Goal: Task Accomplishment & Management: Use online tool/utility

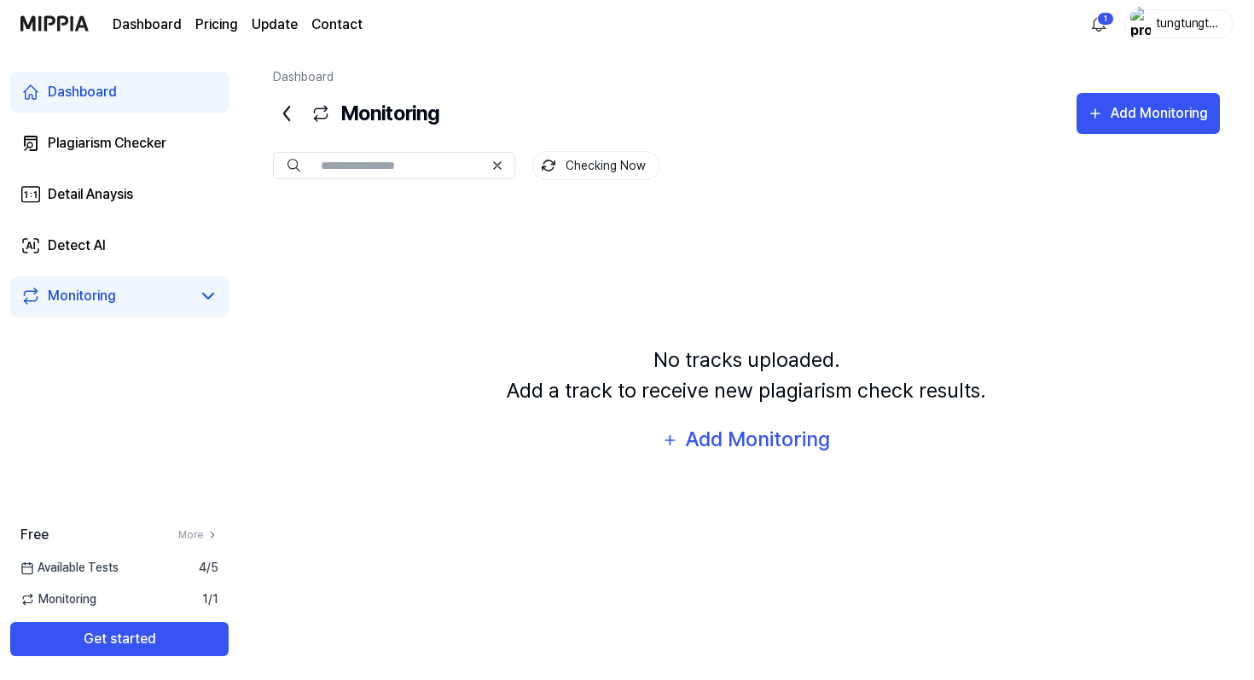
click at [577, 161] on button "Checking Now" at bounding box center [596, 165] width 128 height 29
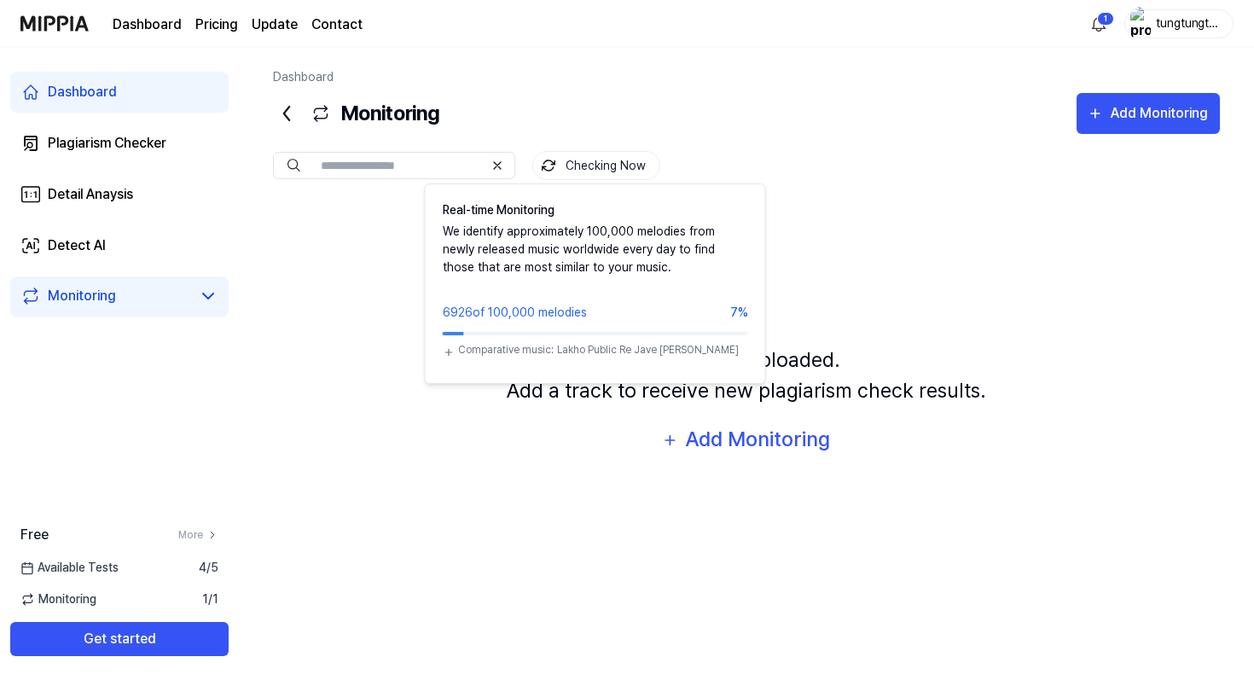
click at [590, 156] on button "Checking Now" at bounding box center [596, 165] width 128 height 29
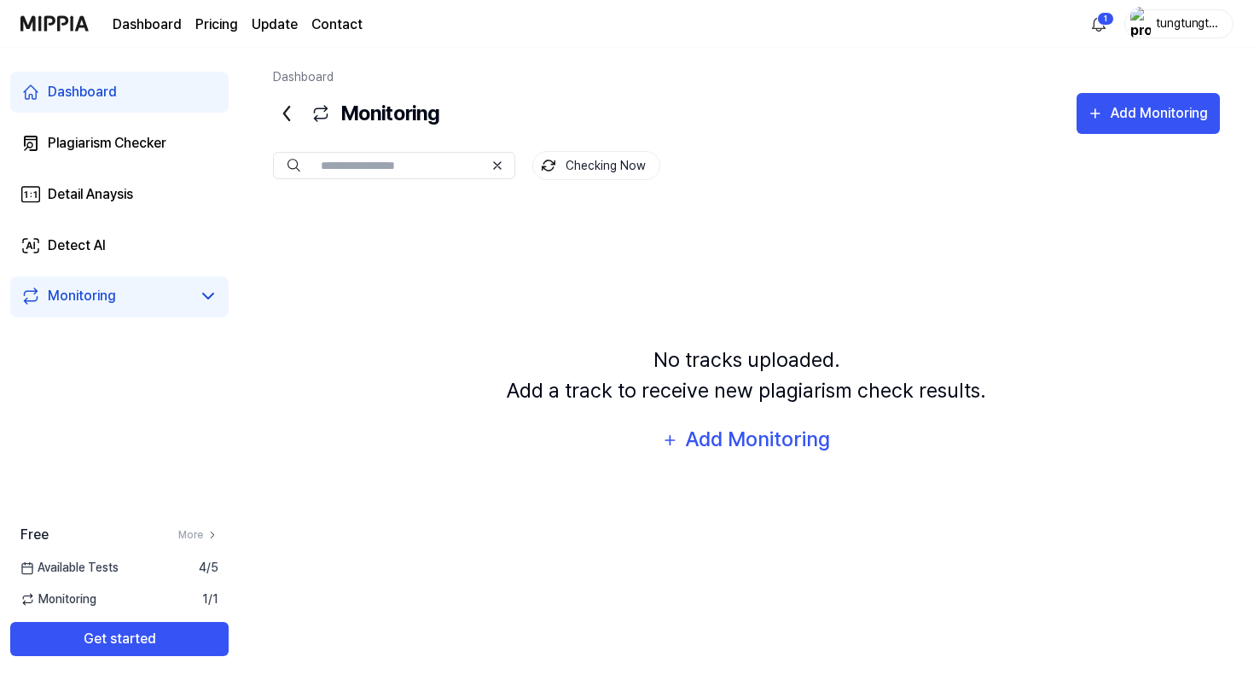
click at [517, 156] on div "Checking Now" at bounding box center [746, 165] width 947 height 29
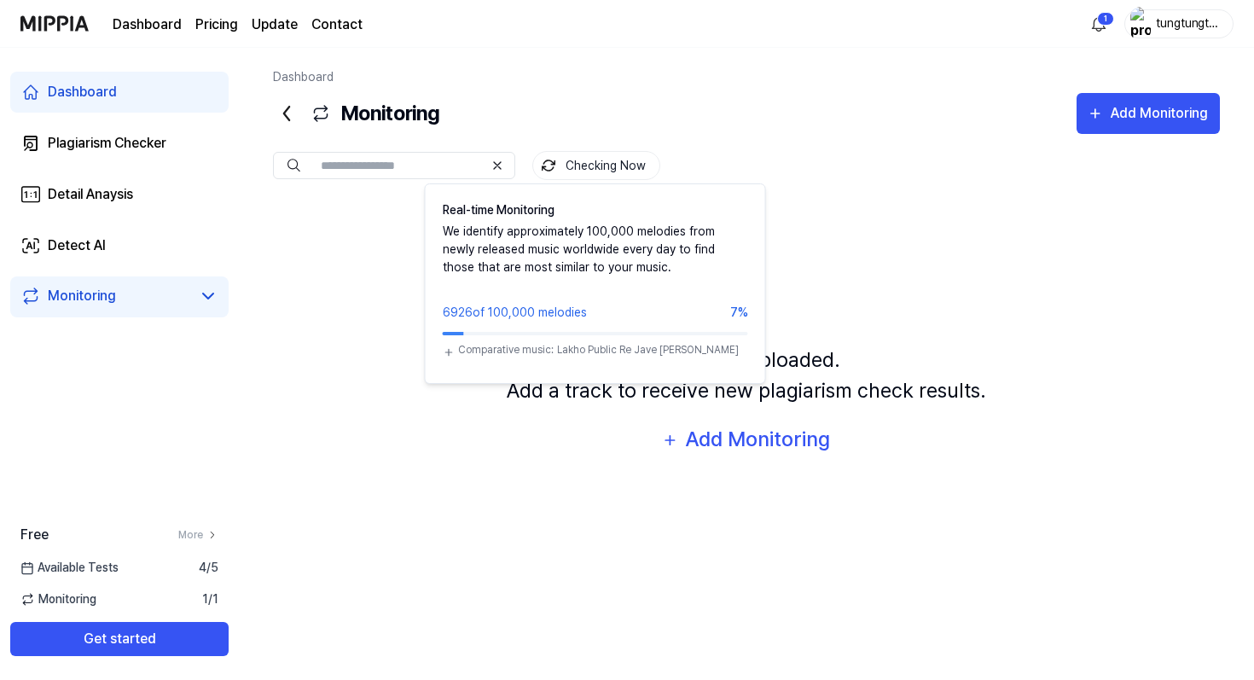
click at [550, 159] on img at bounding box center [549, 166] width 14 height 14
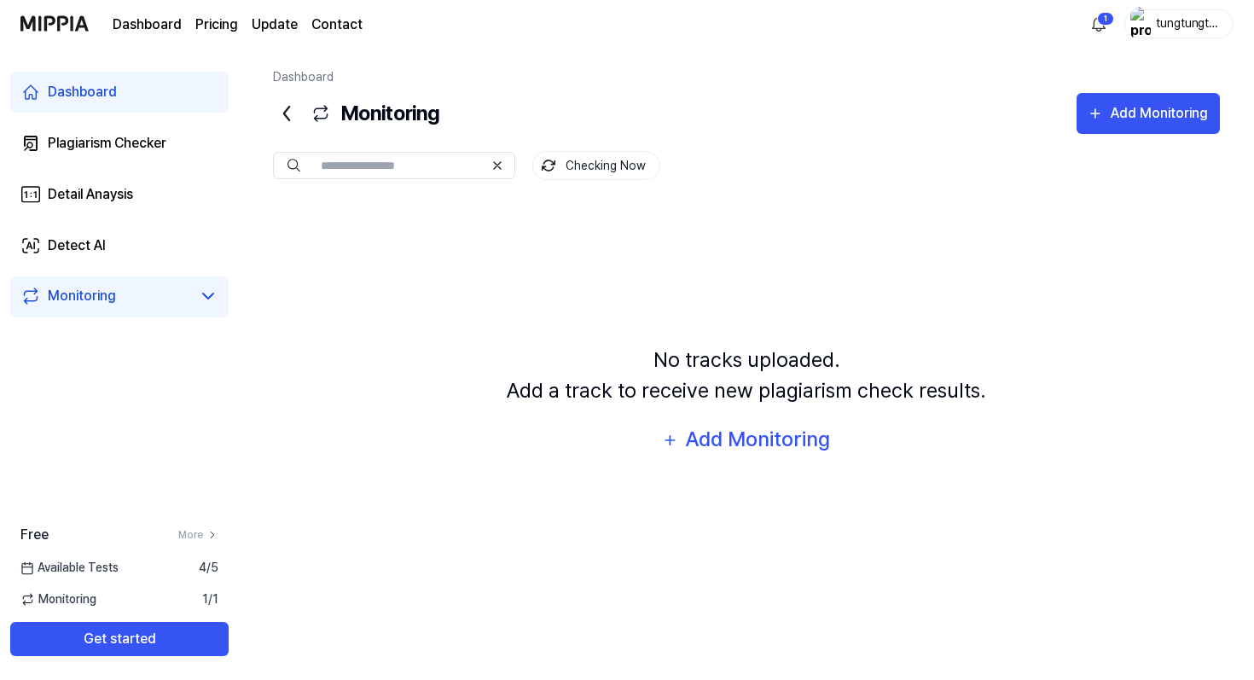
click at [550, 158] on button "Checking Now" at bounding box center [596, 165] width 128 height 29
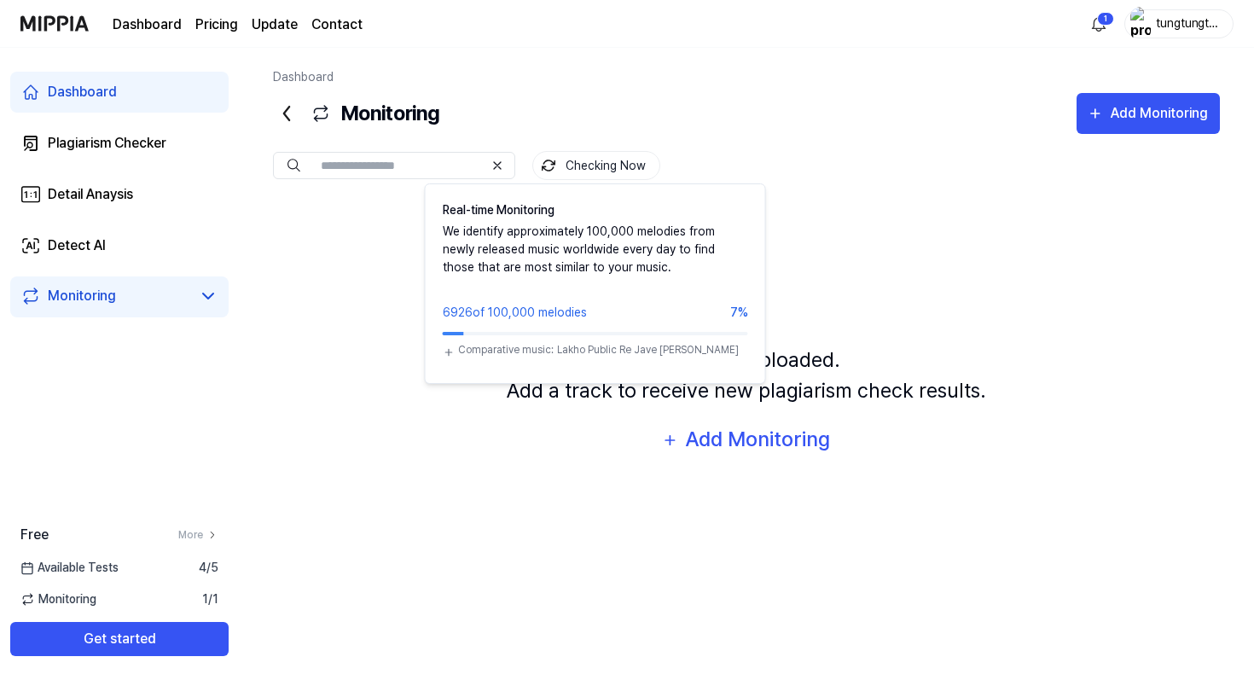
click at [541, 160] on button "Checking Now" at bounding box center [596, 165] width 128 height 29
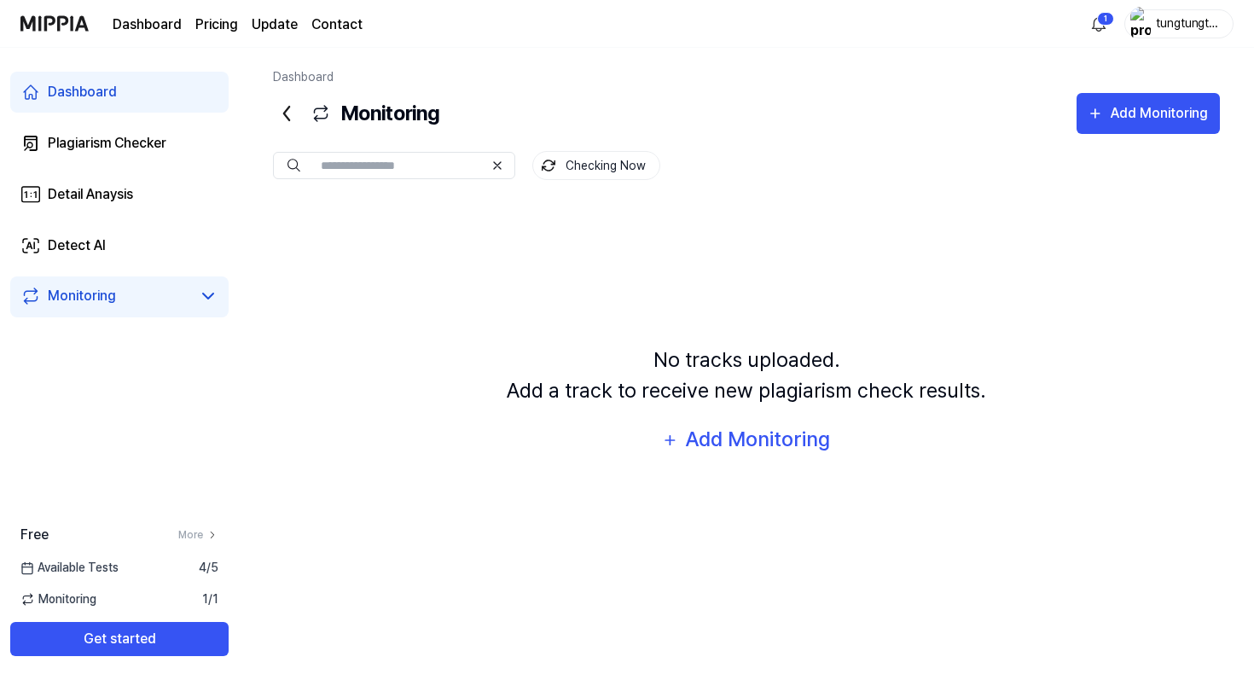
drag, startPoint x: 540, startPoint y: 151, endPoint x: 512, endPoint y: -40, distance: 193.1
click at [512, 0] on html "Dashboard Pricing Update Contact 1 tungtungtungsahur Dashboard Plagiarism Check…" at bounding box center [627, 340] width 1254 height 680
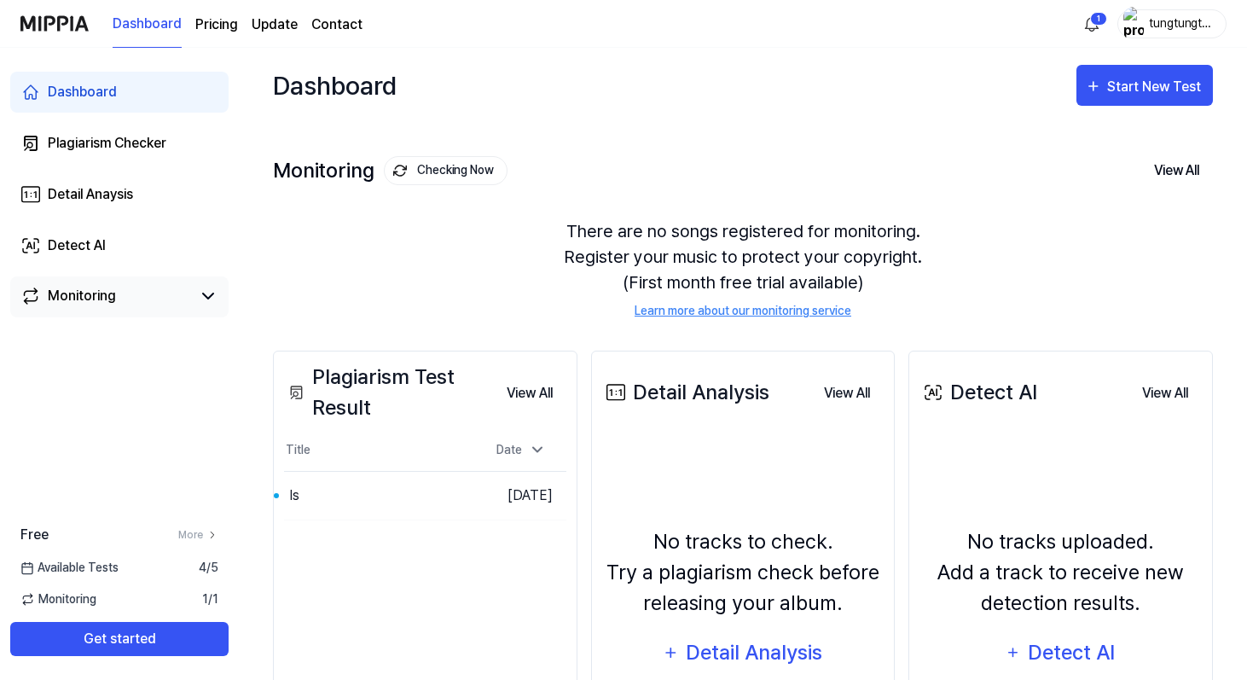
click at [118, 293] on link "Monitoring" at bounding box center [105, 296] width 171 height 20
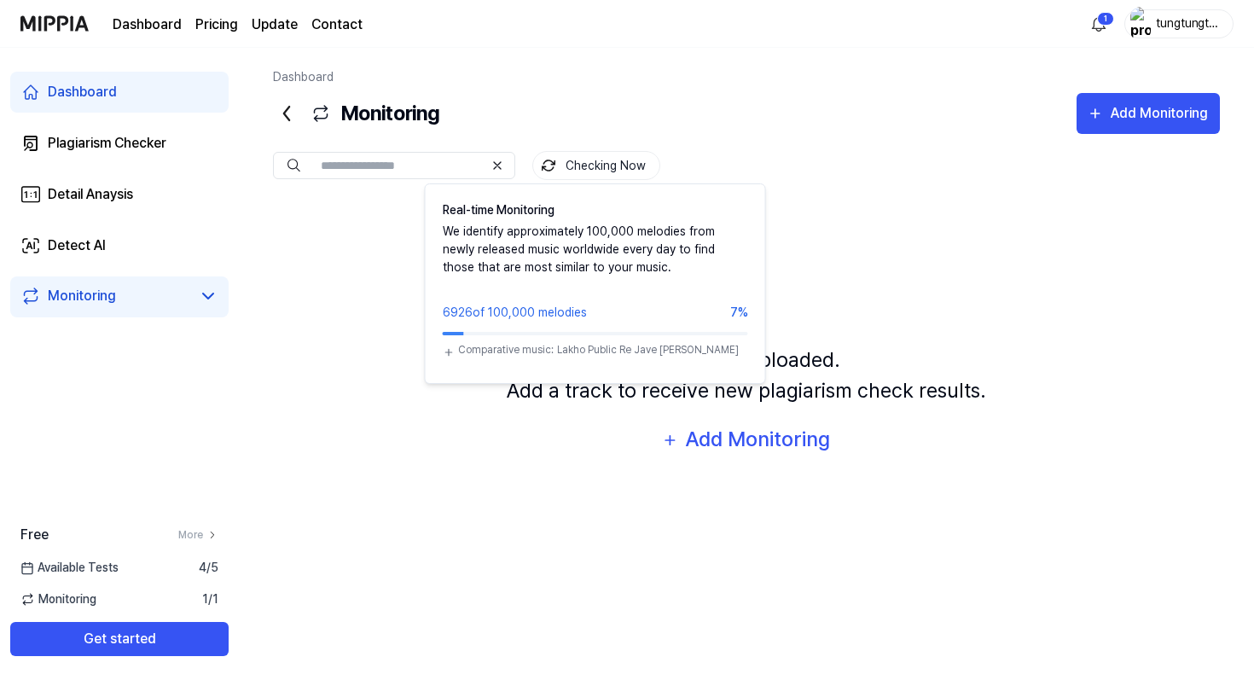
click at [572, 168] on button "Checking Now" at bounding box center [596, 165] width 128 height 29
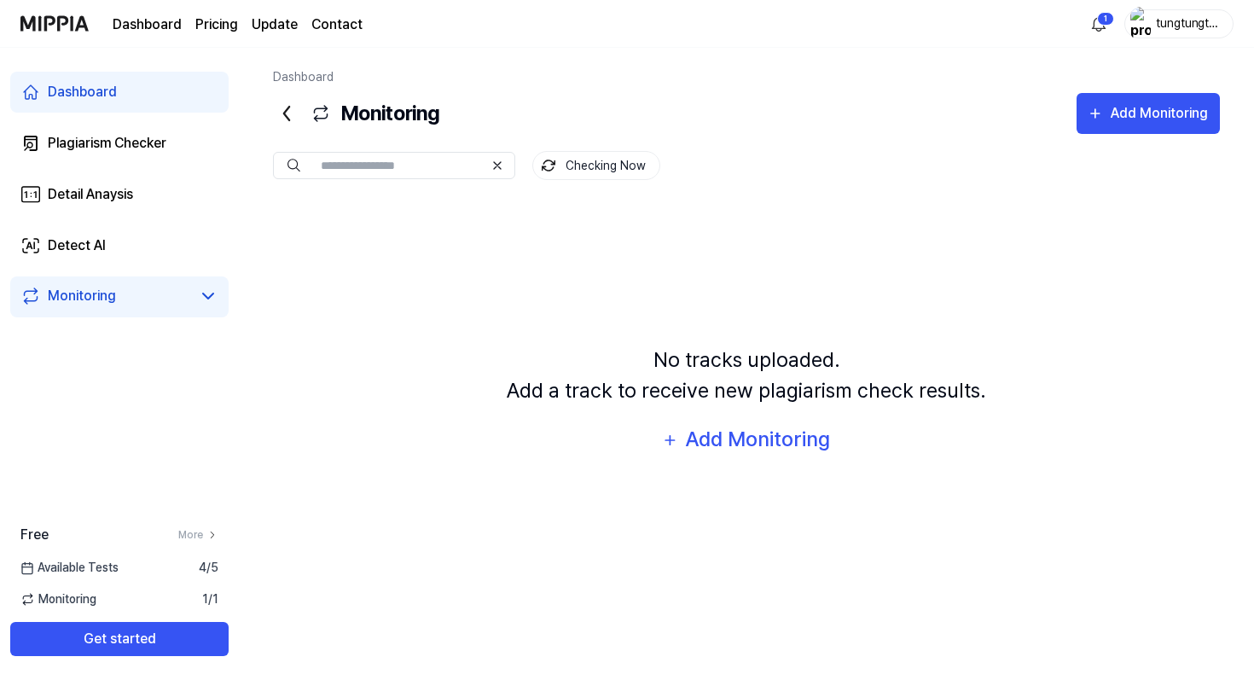
click at [572, 168] on button "Checking Now" at bounding box center [596, 165] width 128 height 29
click at [550, 148] on div "Checking Now" at bounding box center [746, 151] width 947 height 34
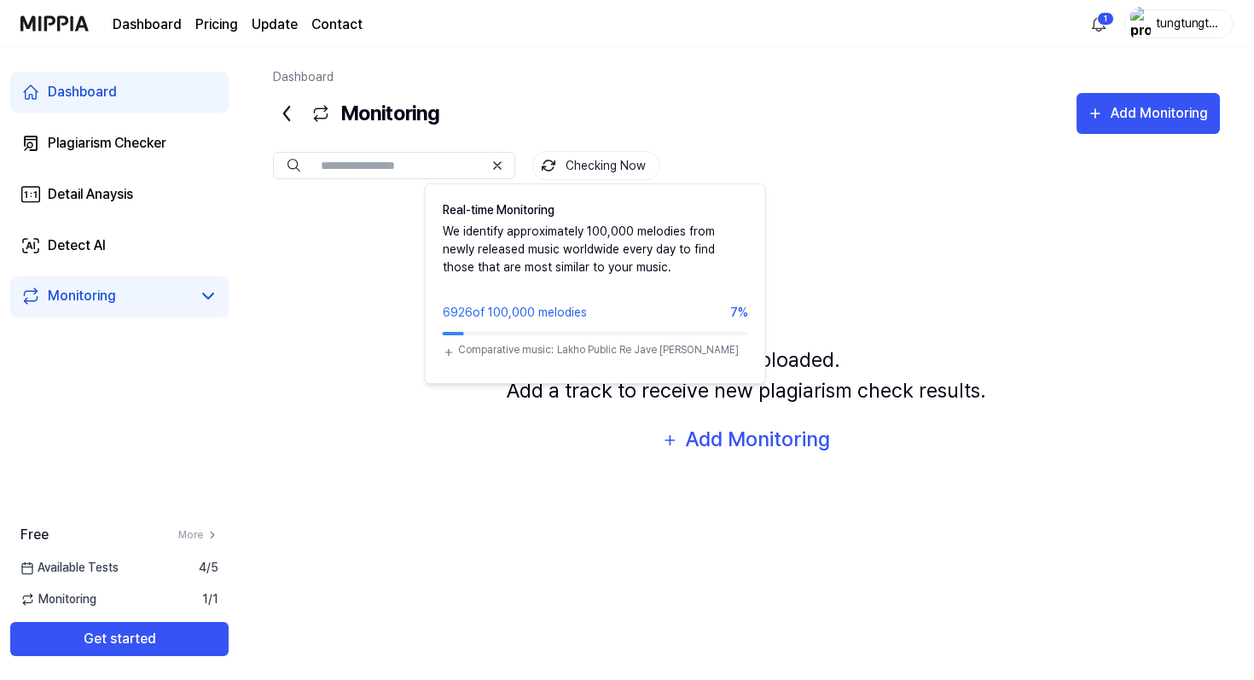
click at [554, 166] on img at bounding box center [549, 166] width 14 height 14
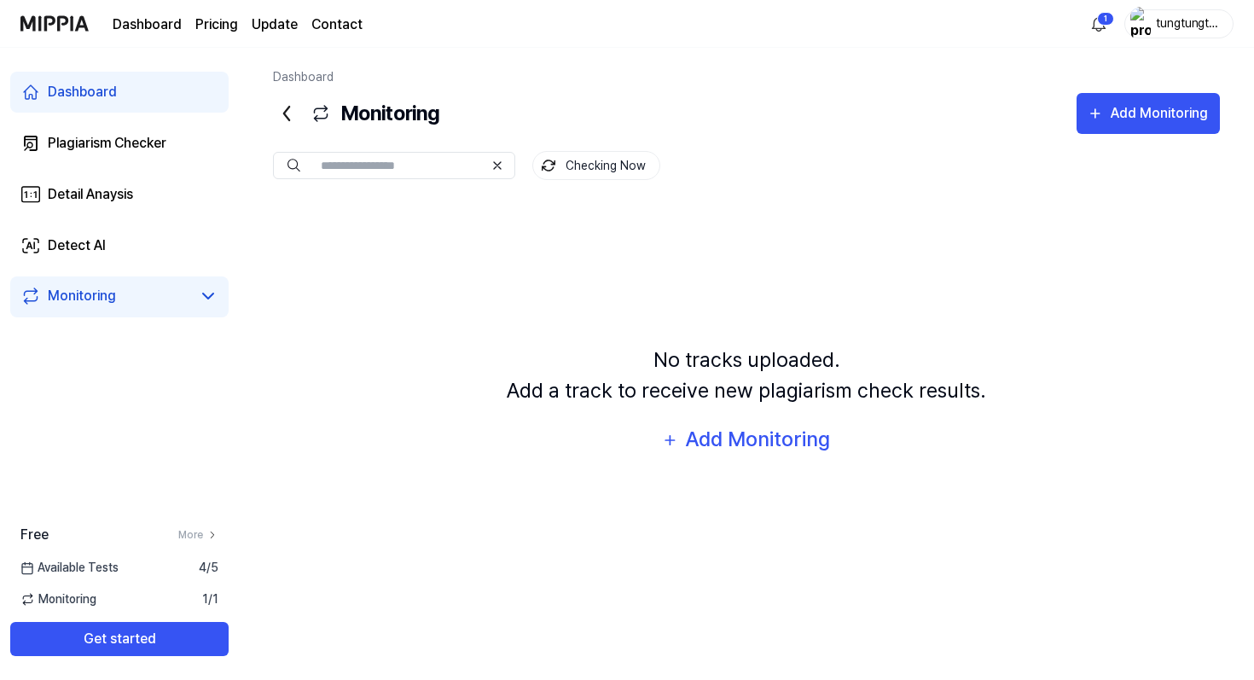
click at [506, 167] on div at bounding box center [394, 165] width 242 height 27
click at [505, 167] on div at bounding box center [394, 165] width 242 height 27
click at [501, 167] on icon at bounding box center [497, 166] width 14 height 14
click at [177, 123] on link "Plagiarism Checker" at bounding box center [119, 143] width 218 height 41
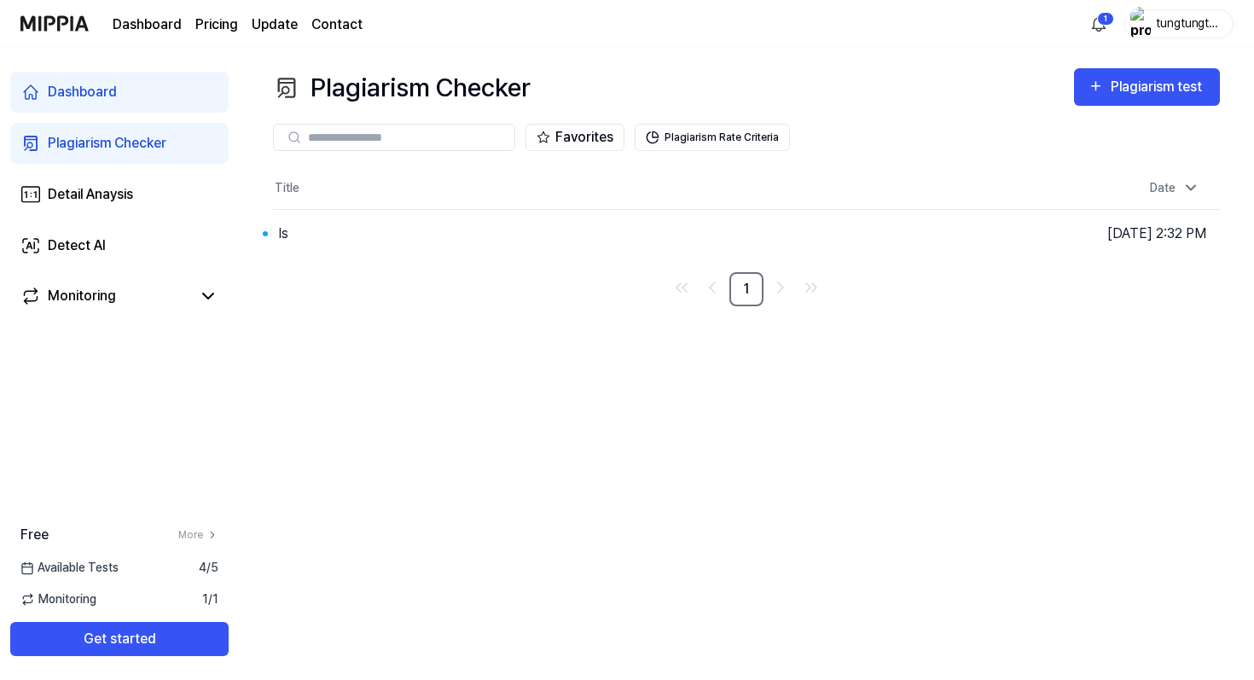
click at [177, 127] on link "Plagiarism Checker" at bounding box center [119, 143] width 218 height 41
click at [809, 238] on td "Is Go to Results" at bounding box center [628, 234] width 711 height 48
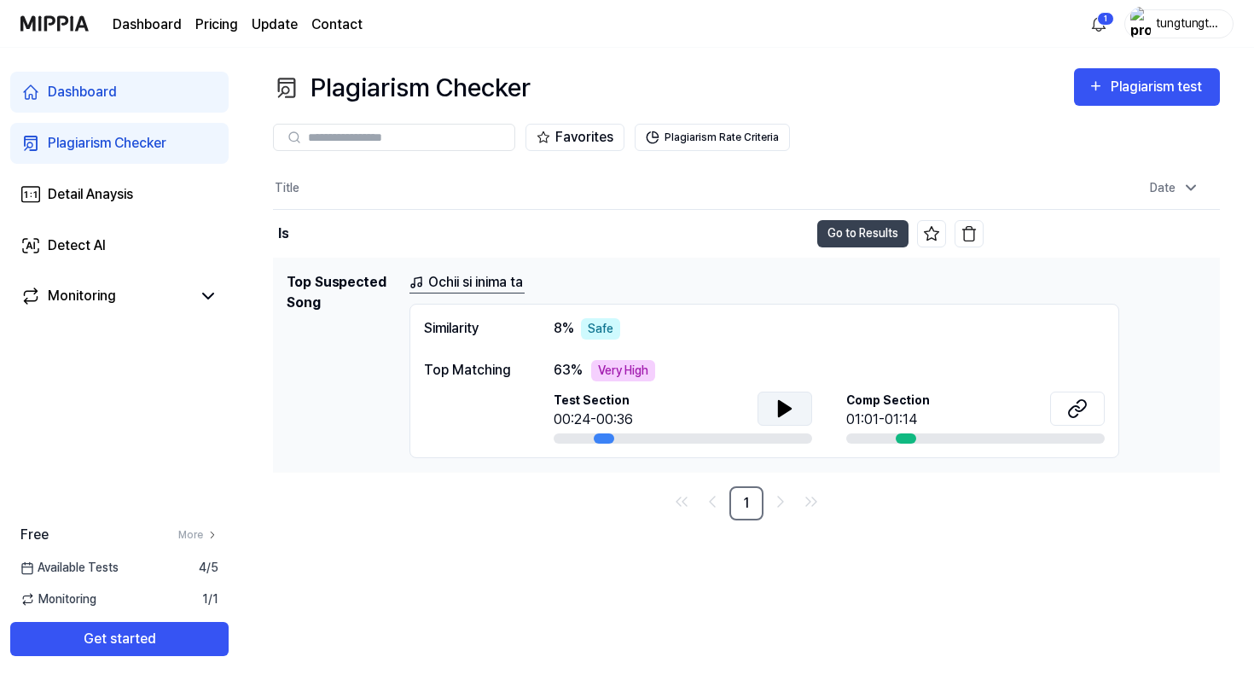
click at [783, 403] on icon at bounding box center [785, 408] width 12 height 15
drag, startPoint x: 610, startPoint y: 433, endPoint x: 635, endPoint y: 433, distance: 25.6
click at [634, 433] on div at bounding box center [683, 438] width 258 height 10
click at [637, 433] on div at bounding box center [683, 438] width 258 height 10
click at [1079, 403] on icon at bounding box center [1077, 408] width 20 height 20
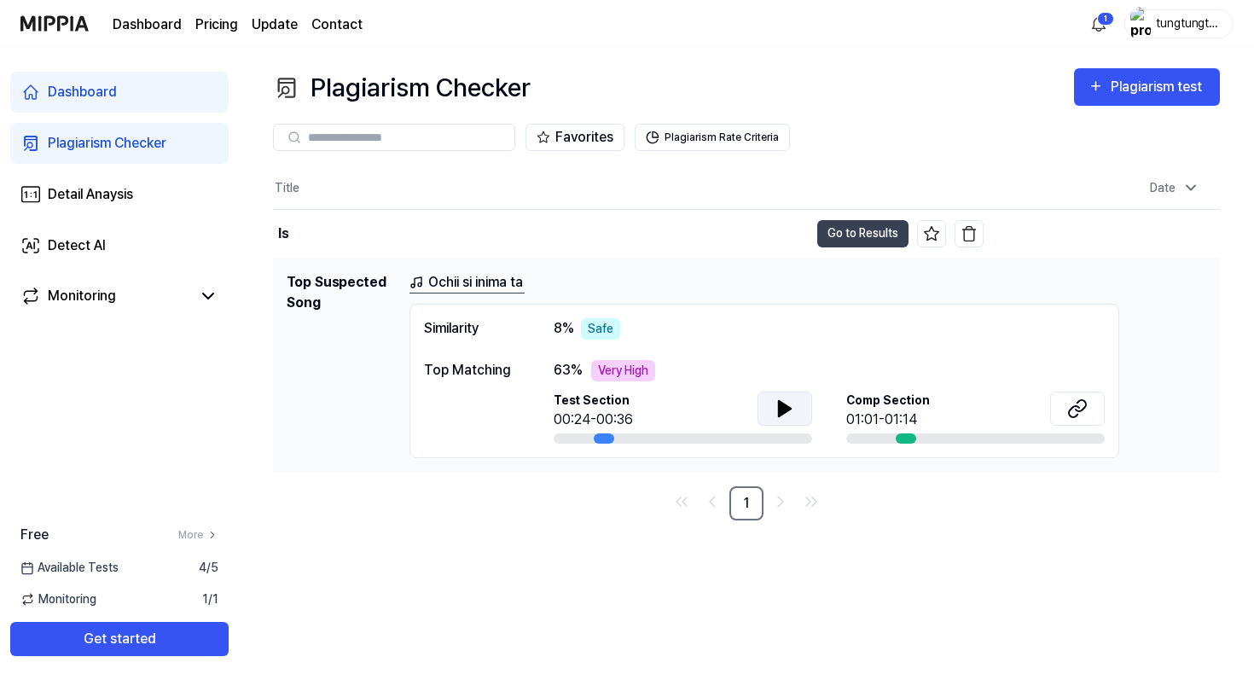
click at [1050, 392] on button at bounding box center [1077, 409] width 55 height 34
click at [790, 400] on icon at bounding box center [784, 408] width 20 height 20
click at [595, 330] on div "Safe" at bounding box center [600, 328] width 39 height 21
click at [629, 376] on div "Very High" at bounding box center [623, 370] width 64 height 21
click at [778, 505] on icon "Go to next page" at bounding box center [780, 501] width 5 height 10
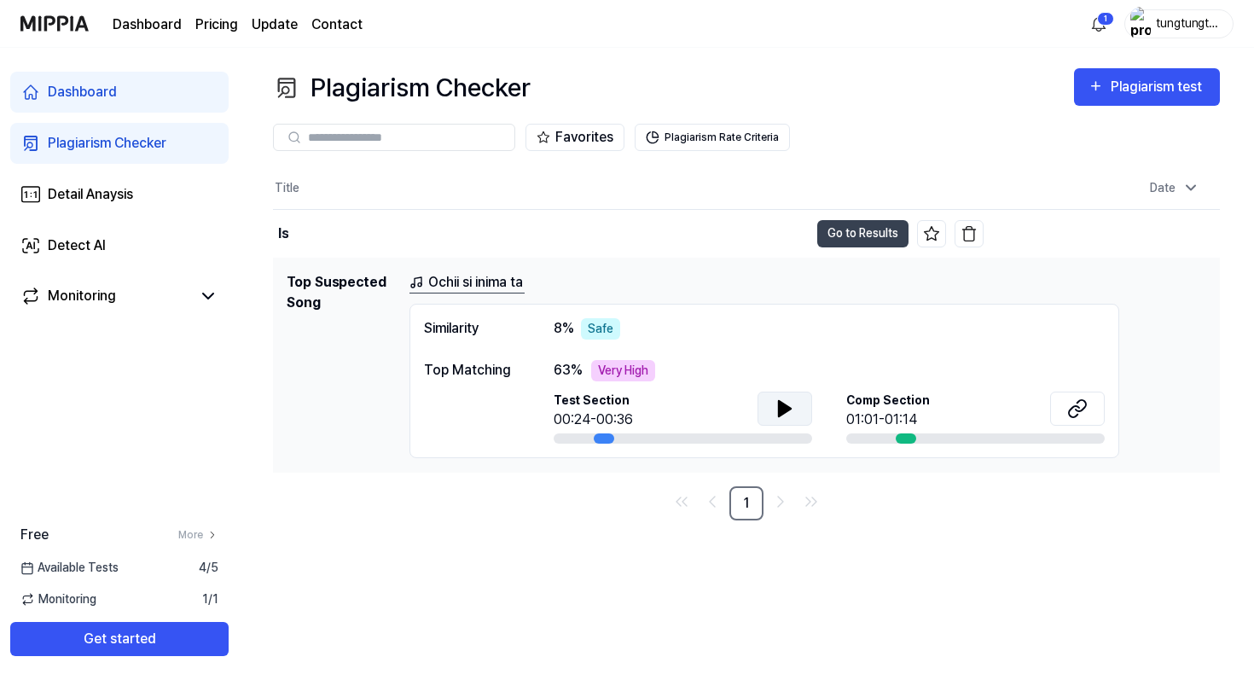
click at [832, 513] on nav "1" at bounding box center [746, 503] width 947 height 34
click at [743, 495] on link "1" at bounding box center [746, 503] width 34 height 34
click at [729, 486] on li "1" at bounding box center [746, 503] width 34 height 34
click at [764, 493] on ul "1" at bounding box center [746, 503] width 157 height 34
click at [770, 494] on icon "Go to next page" at bounding box center [780, 501] width 20 height 20
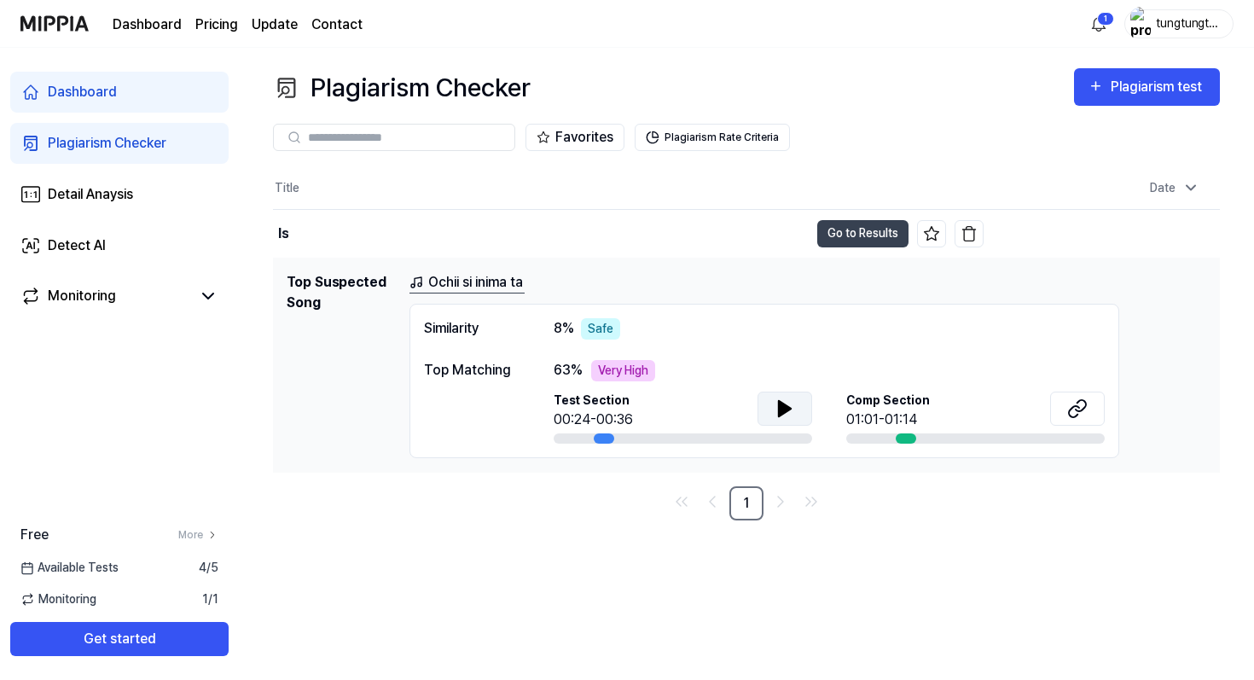
click at [795, 408] on button at bounding box center [784, 409] width 55 height 34
click at [758, 143] on button "Plagiarism Rate Criteria" at bounding box center [712, 137] width 155 height 27
click at [154, 206] on link "Detail Anaysis" at bounding box center [119, 194] width 218 height 41
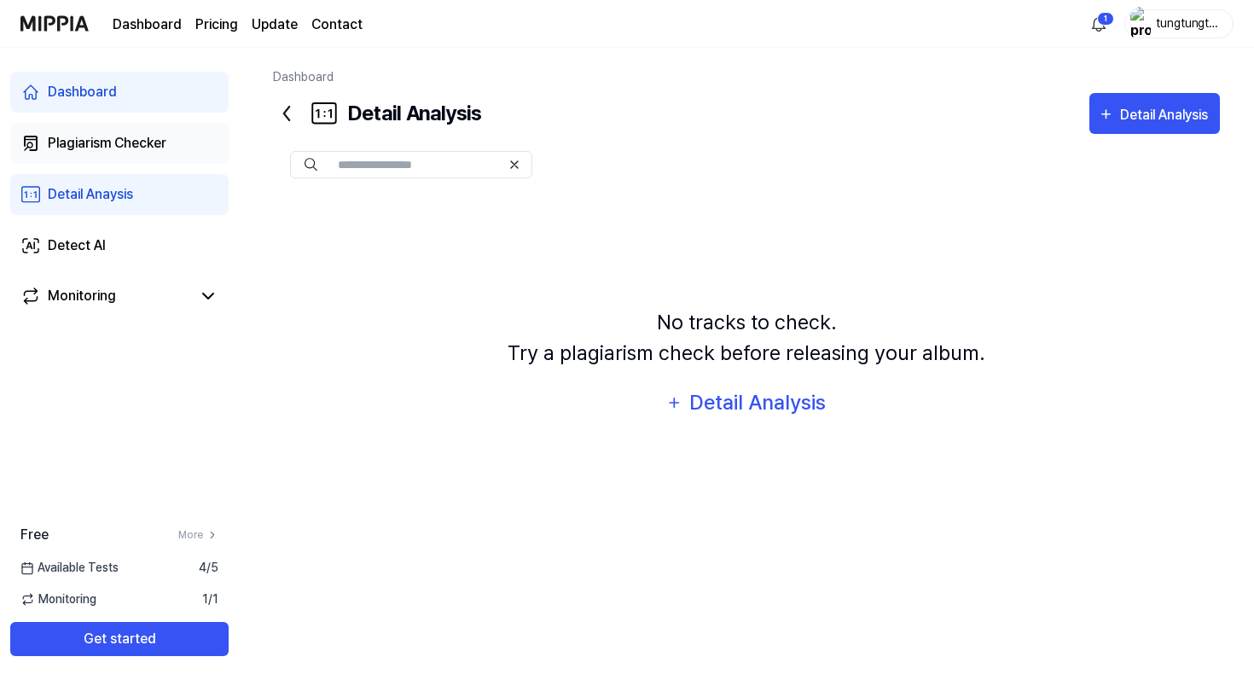
click at [65, 156] on link "Plagiarism Checker" at bounding box center [119, 143] width 218 height 41
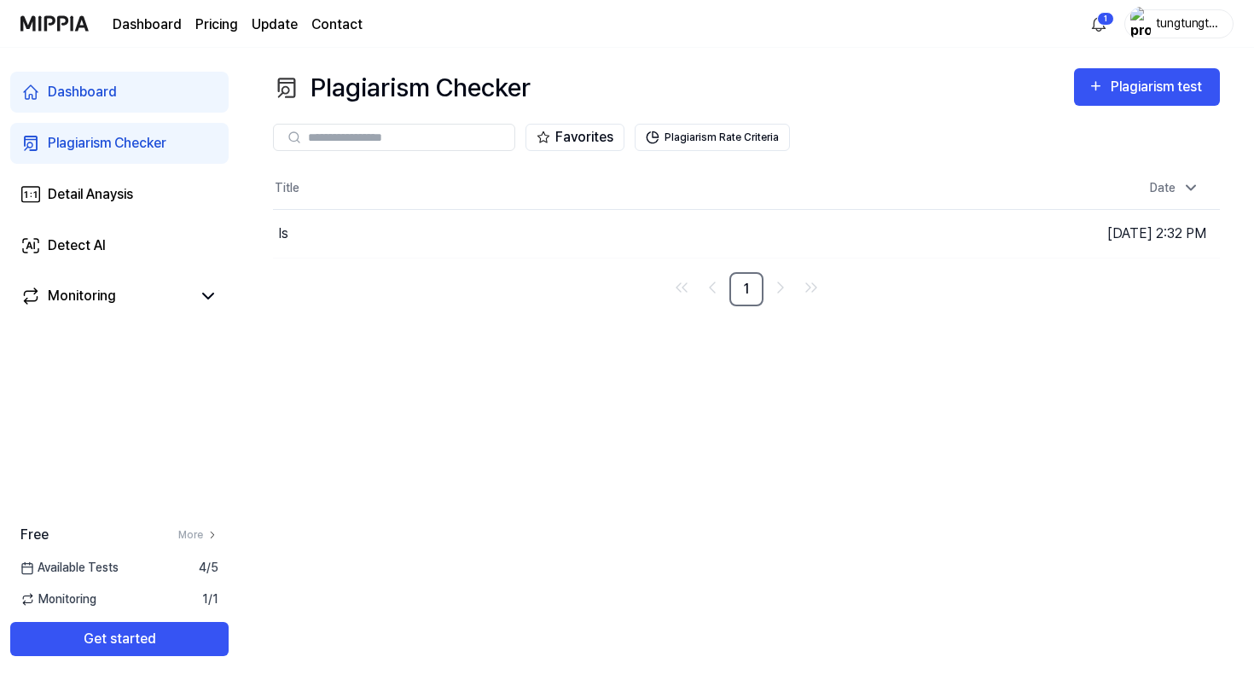
click at [125, 142] on div "Plagiarism Checker" at bounding box center [107, 143] width 119 height 20
click at [795, 235] on div "Is" at bounding box center [541, 234] width 536 height 48
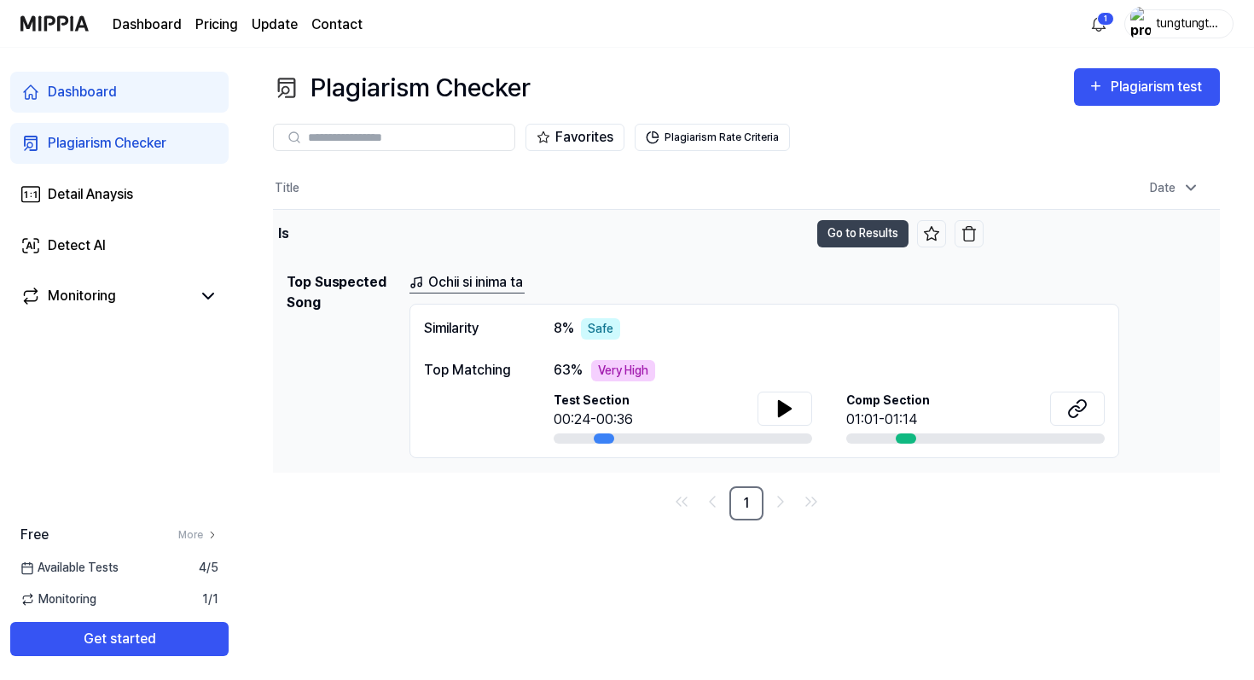
click at [792, 245] on div "Is" at bounding box center [541, 234] width 536 height 48
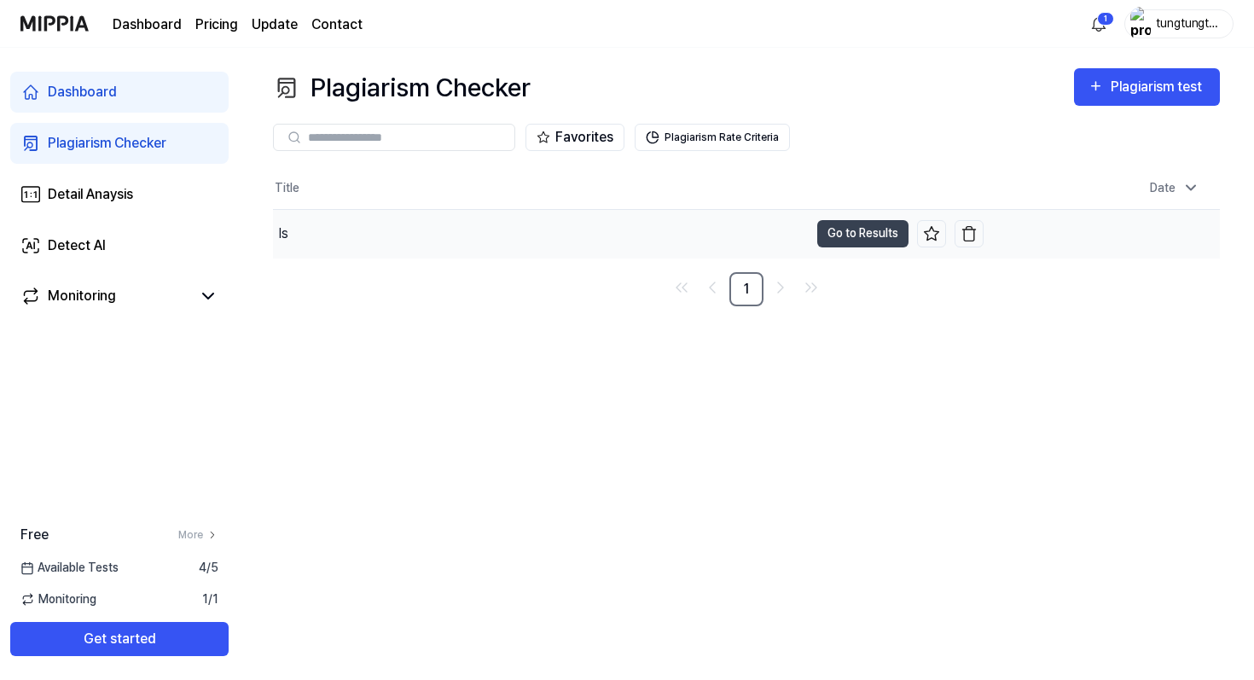
click at [330, 219] on div "Is" at bounding box center [541, 234] width 536 height 48
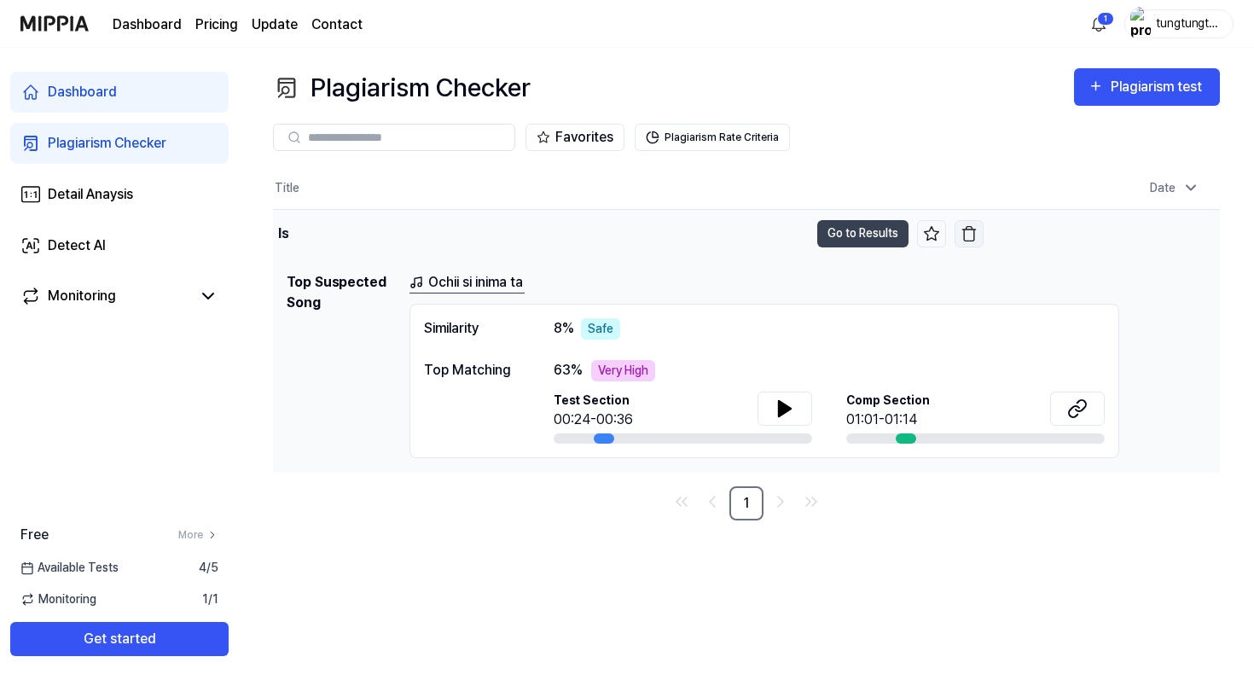
click at [961, 240] on img "button" at bounding box center [968, 233] width 17 height 17
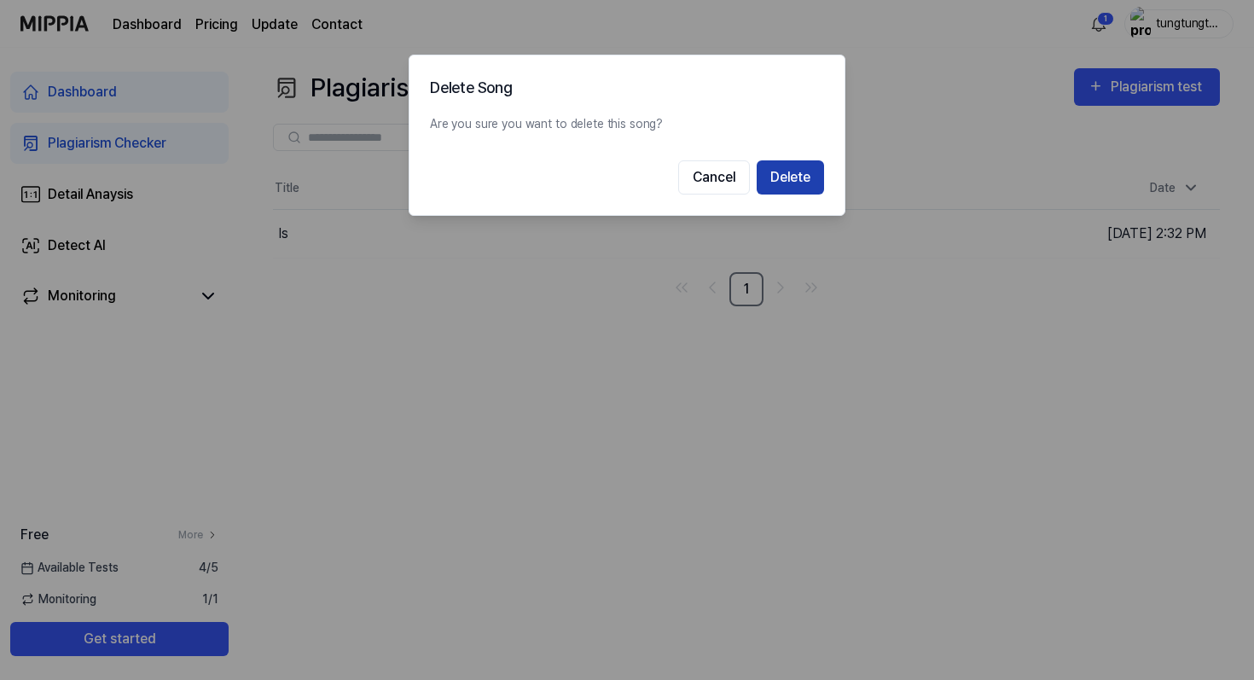
click at [786, 173] on button "Delete" at bounding box center [790, 177] width 67 height 34
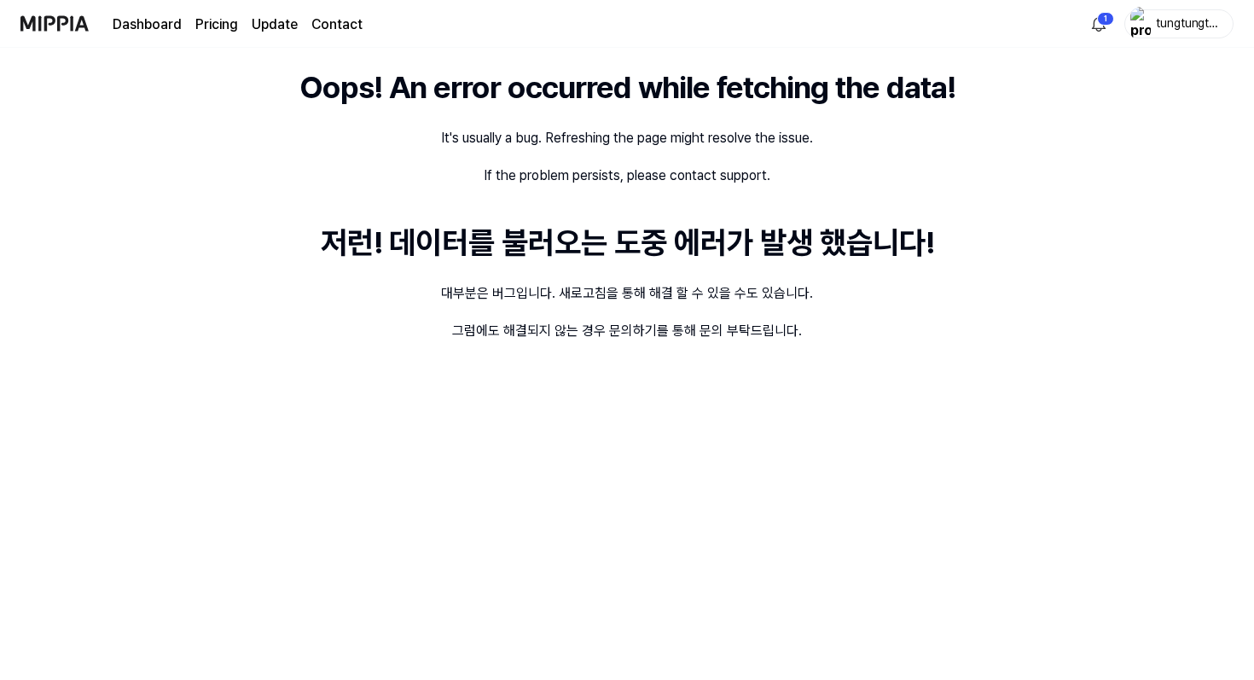
click at [128, 26] on link "Dashboard" at bounding box center [147, 25] width 69 height 20
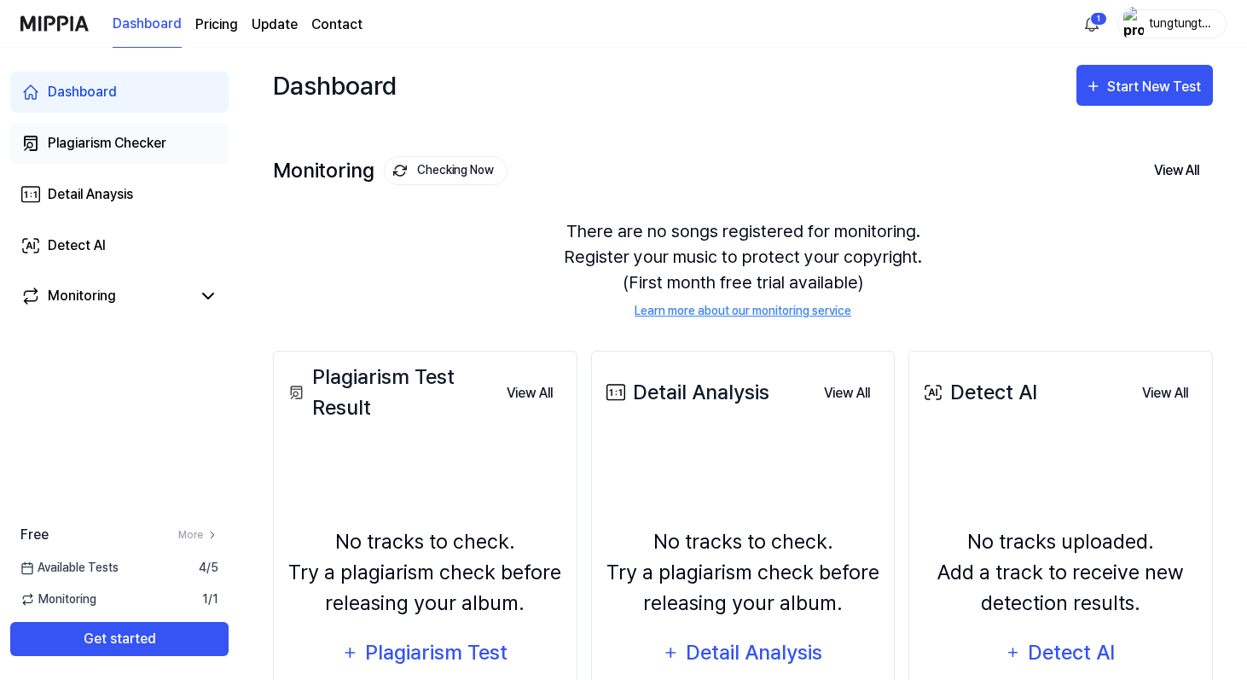
click at [176, 144] on link "Plagiarism Checker" at bounding box center [119, 143] width 218 height 41
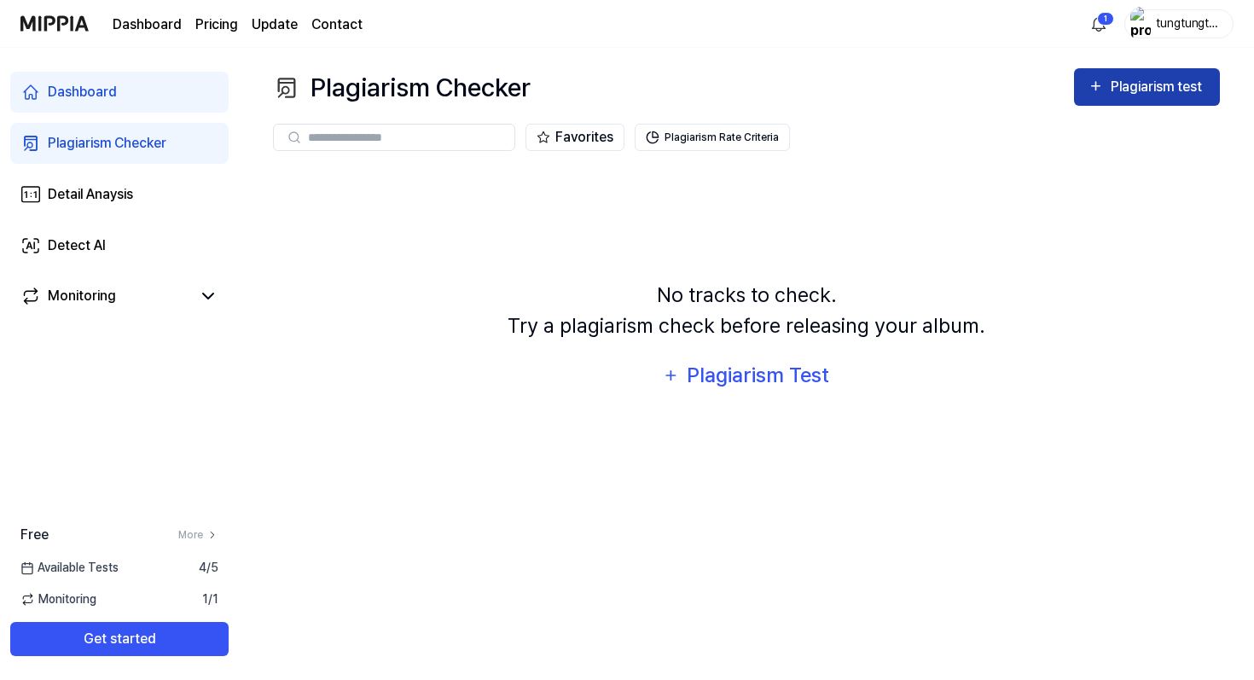
click at [1083, 98] on button "Plagiarism test" at bounding box center [1147, 87] width 146 height 38
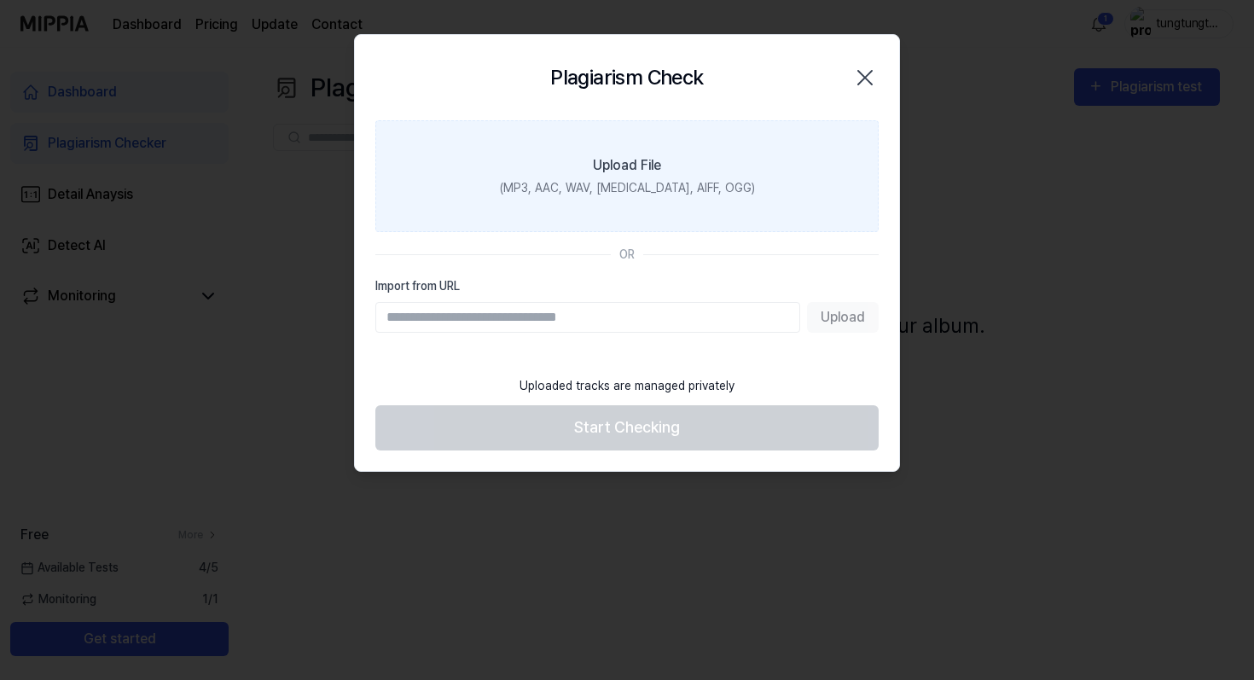
click at [617, 158] on div "Upload File" at bounding box center [627, 165] width 68 height 20
click at [0, 0] on input "Upload File (MP3, AAC, WAV, FLAC, AIFF, OGG)" at bounding box center [0, 0] width 0 height 0
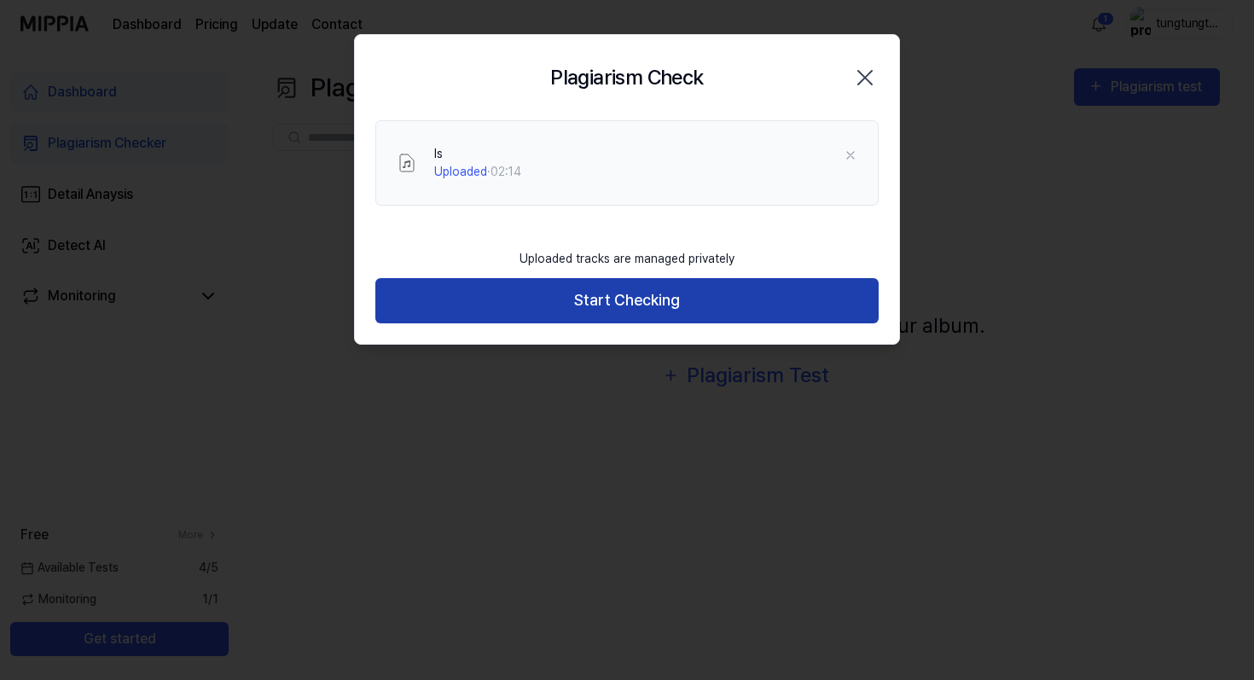
click at [723, 316] on button "Start Checking" at bounding box center [626, 300] width 503 height 45
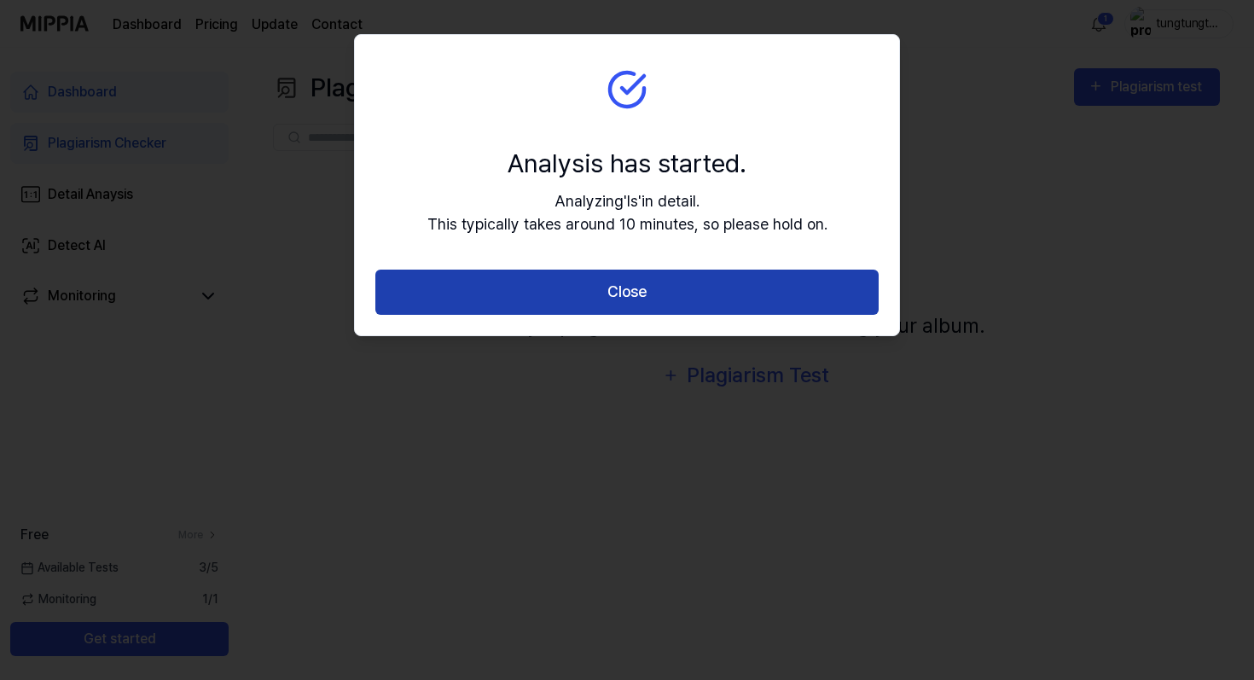
click at [714, 298] on button "Close" at bounding box center [626, 292] width 503 height 45
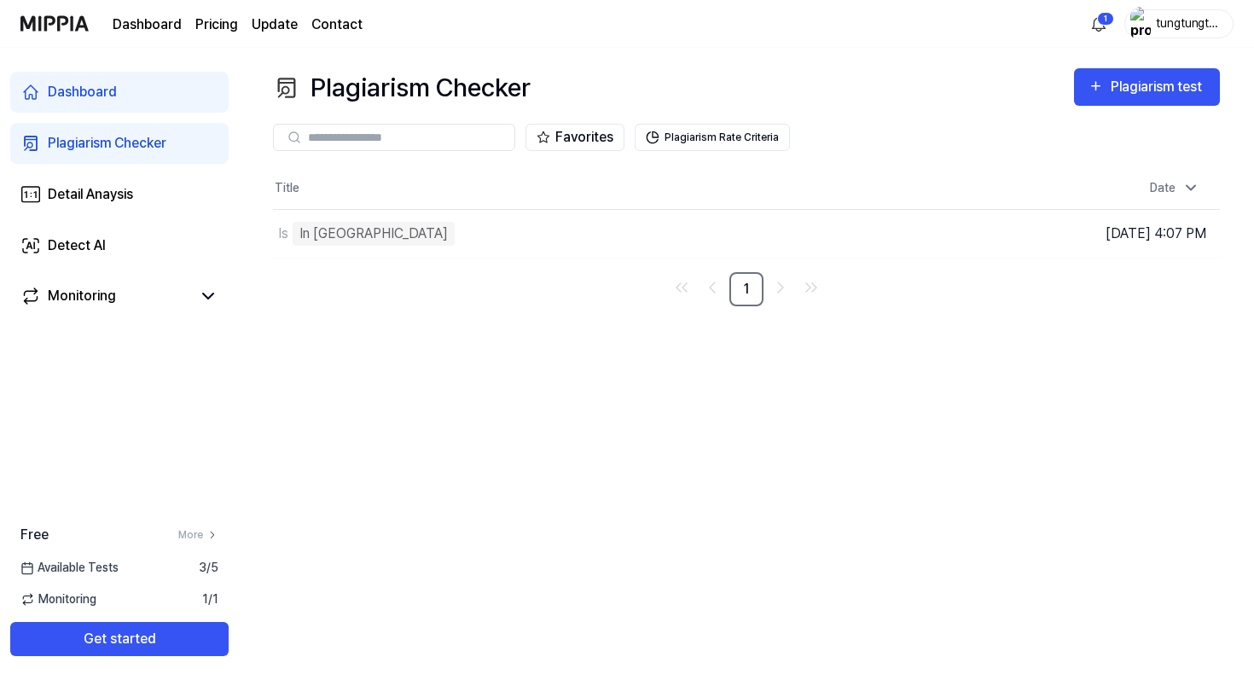
click at [194, 600] on div "Monitoring 1 / 1" at bounding box center [119, 599] width 239 height 18
click at [169, 245] on link "Detect AI" at bounding box center [119, 245] width 218 height 41
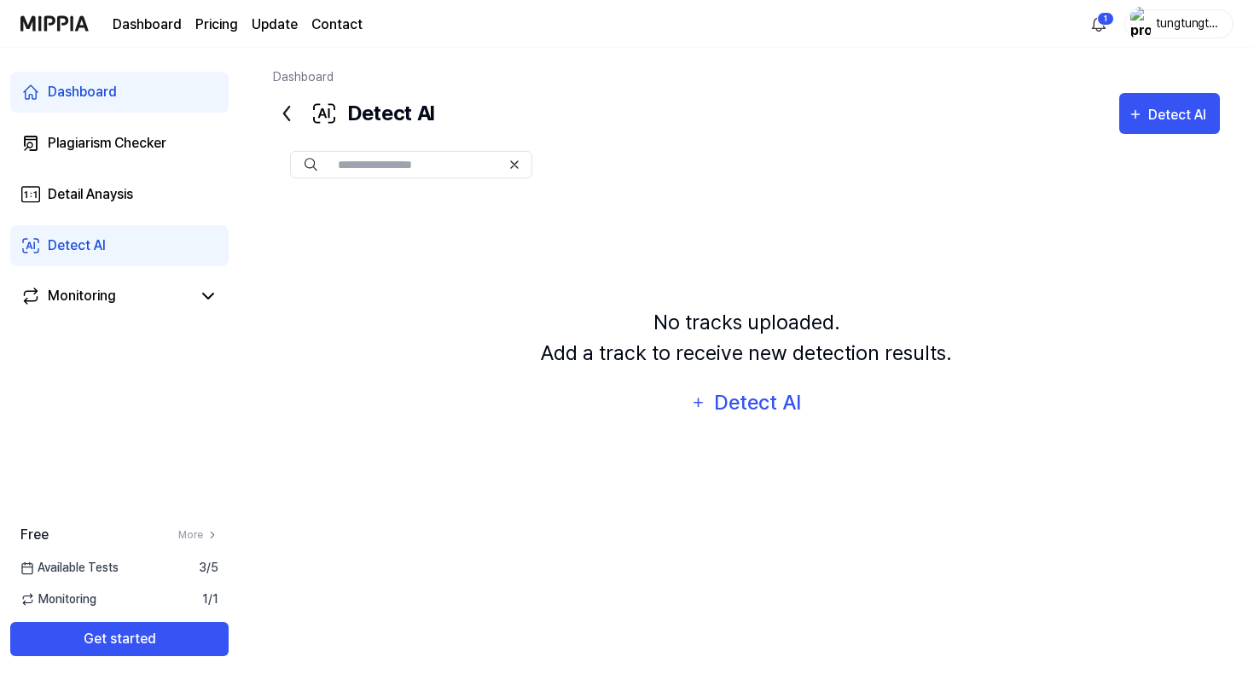
click at [152, 318] on div "Dashboard Plagiarism Checker Detail Anaysis Detect AI Monitoring" at bounding box center [119, 194] width 239 height 293
click at [188, 306] on div "Monitoring" at bounding box center [119, 296] width 218 height 41
click at [192, 300] on div "Monitoring" at bounding box center [119, 296] width 198 height 20
click at [107, 299] on div "Monitoring" at bounding box center [82, 296] width 68 height 20
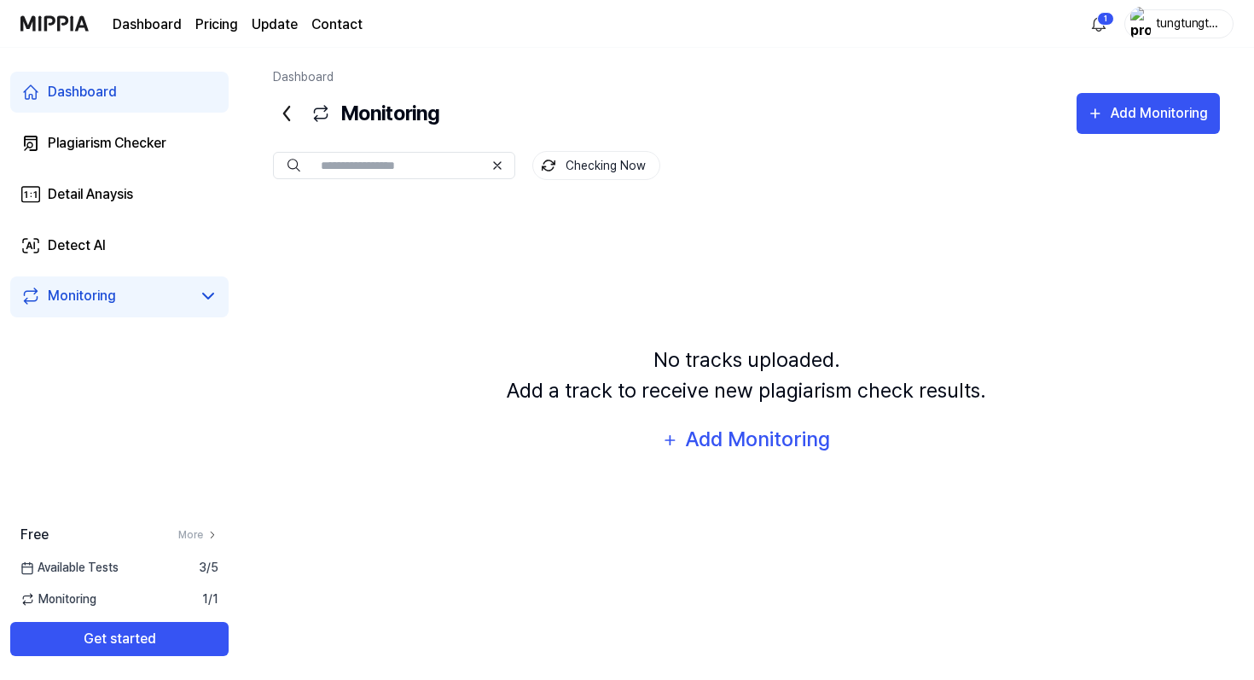
drag, startPoint x: 585, startPoint y: 167, endPoint x: 585, endPoint y: 251, distance: 83.6
click at [585, 251] on div "Checking Now No tracks uploaded. Add a track to receive new plagiarism check re…" at bounding box center [746, 358] width 947 height 448
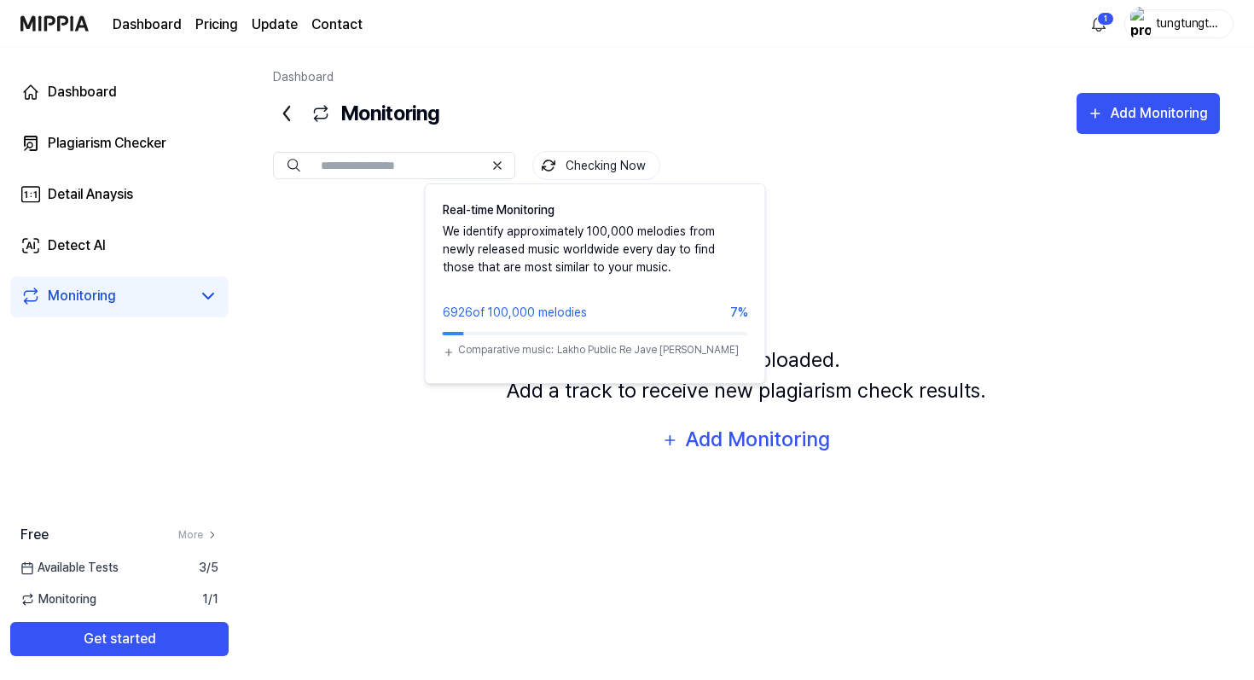
drag, startPoint x: 570, startPoint y: 164, endPoint x: 606, endPoint y: 178, distance: 38.6
click at [595, 182] on div "Checking Now Real-time Monitoring We identify approximately 100,000 melodies fr…" at bounding box center [746, 358] width 947 height 448
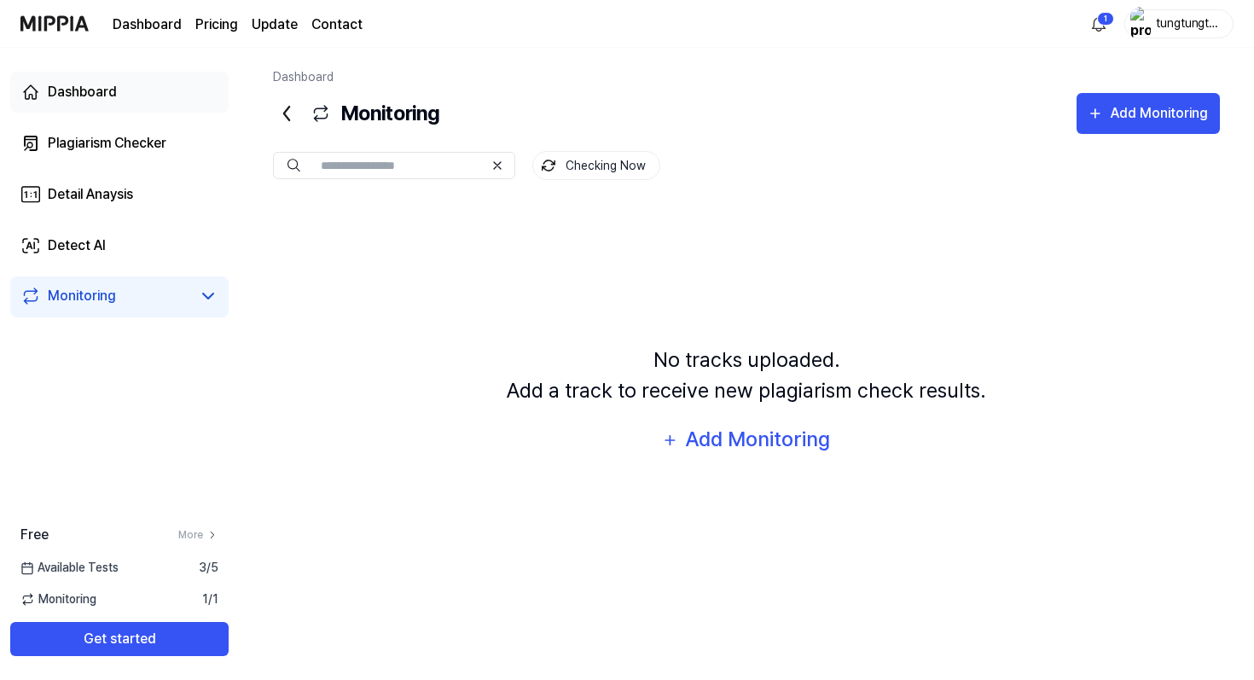
click at [169, 109] on link "Dashboard" at bounding box center [119, 92] width 218 height 41
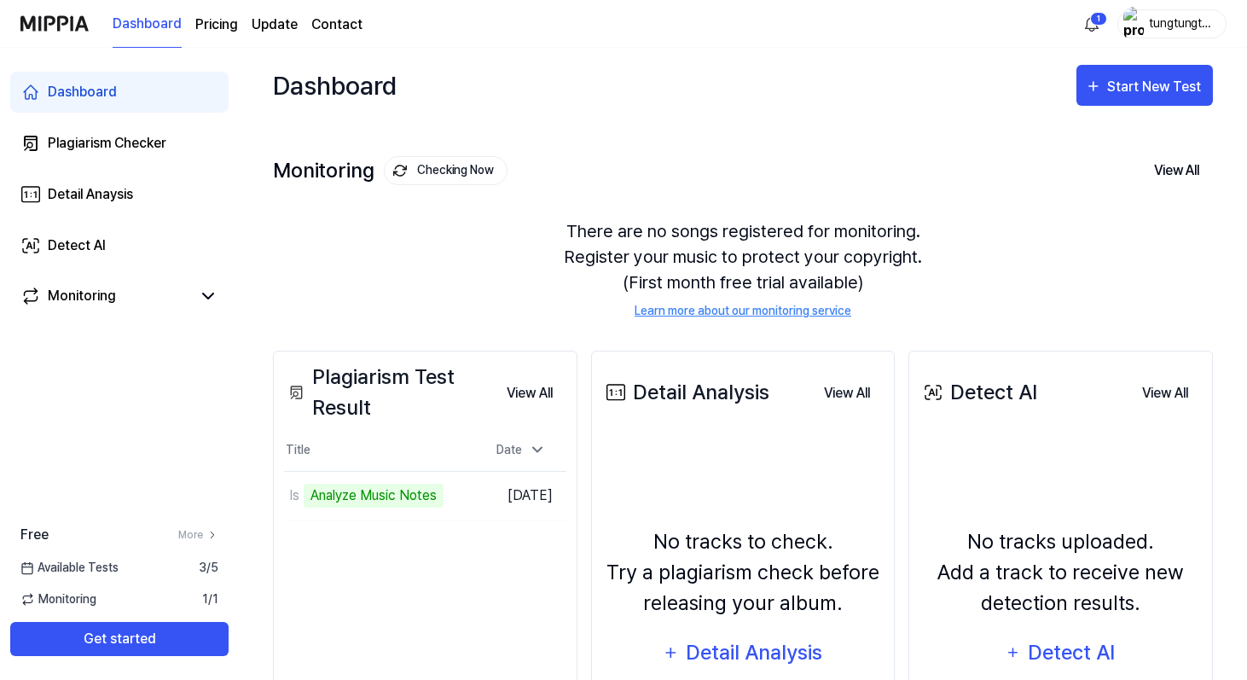
click at [194, 168] on div "Dashboard Plagiarism Checker Detail Anaysis Detect AI Monitoring" at bounding box center [119, 194] width 239 height 293
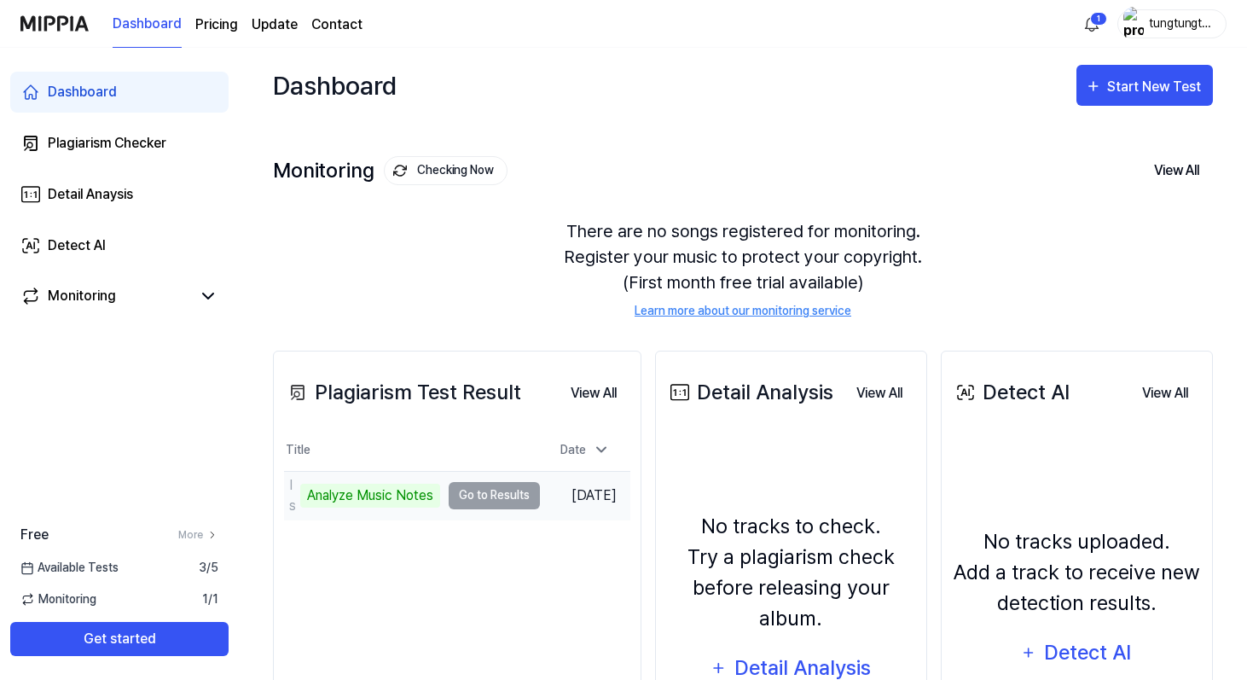
click at [469, 498] on td "Is Analyze Music Notes Go to Results" at bounding box center [412, 496] width 256 height 48
click at [414, 485] on div "Analyze Music Notes" at bounding box center [370, 496] width 140 height 24
click at [531, 485] on td "Is Analyze Music Notes Go to Results" at bounding box center [412, 496] width 256 height 48
click at [557, 492] on td "Sep 6, 2025" at bounding box center [585, 495] width 90 height 49
click at [517, 492] on td "Is Analyze Music Notes Go to Results" at bounding box center [412, 496] width 256 height 48
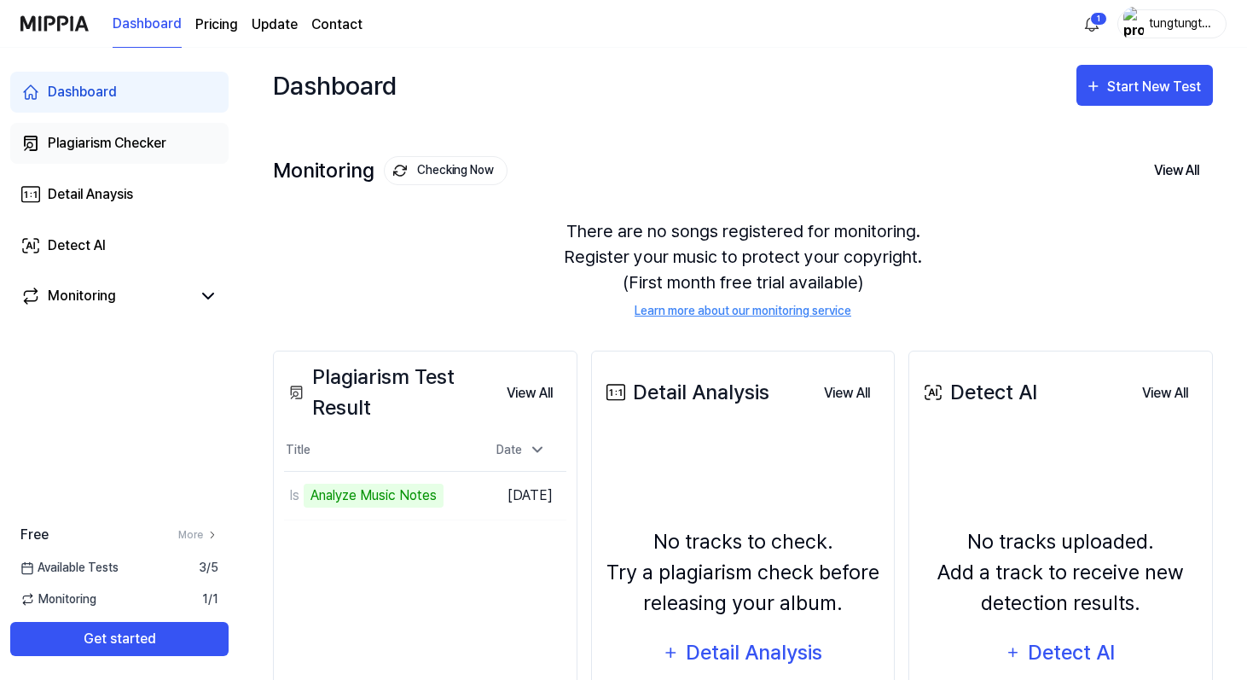
click at [115, 135] on div "Plagiarism Checker" at bounding box center [107, 143] width 119 height 20
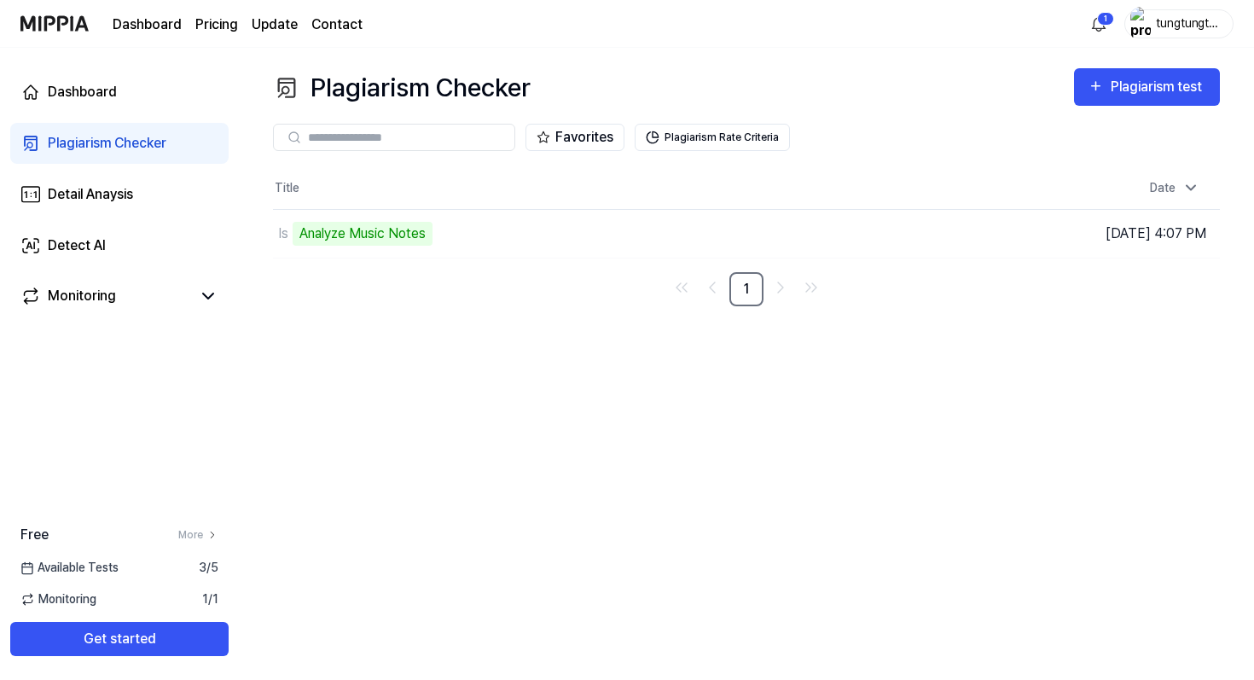
click at [473, 272] on nav "1" at bounding box center [746, 289] width 947 height 34
click at [508, 256] on div "Is Analyze Music Notes" at bounding box center [541, 234] width 536 height 48
click at [658, 249] on div "Is Analyze Music Notes" at bounding box center [541, 234] width 536 height 48
click at [901, 234] on td "Is Analyze Music Notes Go to Results" at bounding box center [628, 234] width 711 height 48
click at [960, 232] on img "button" at bounding box center [968, 233] width 17 height 17
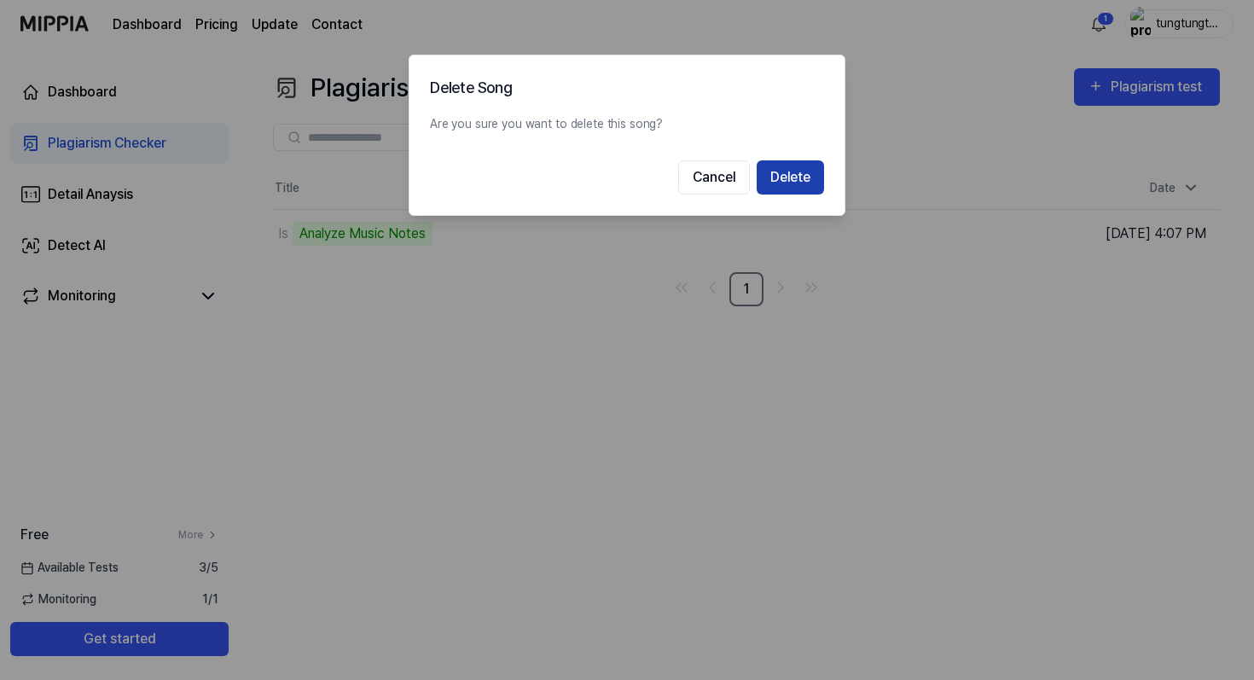
click at [780, 176] on button "Delete" at bounding box center [790, 177] width 67 height 34
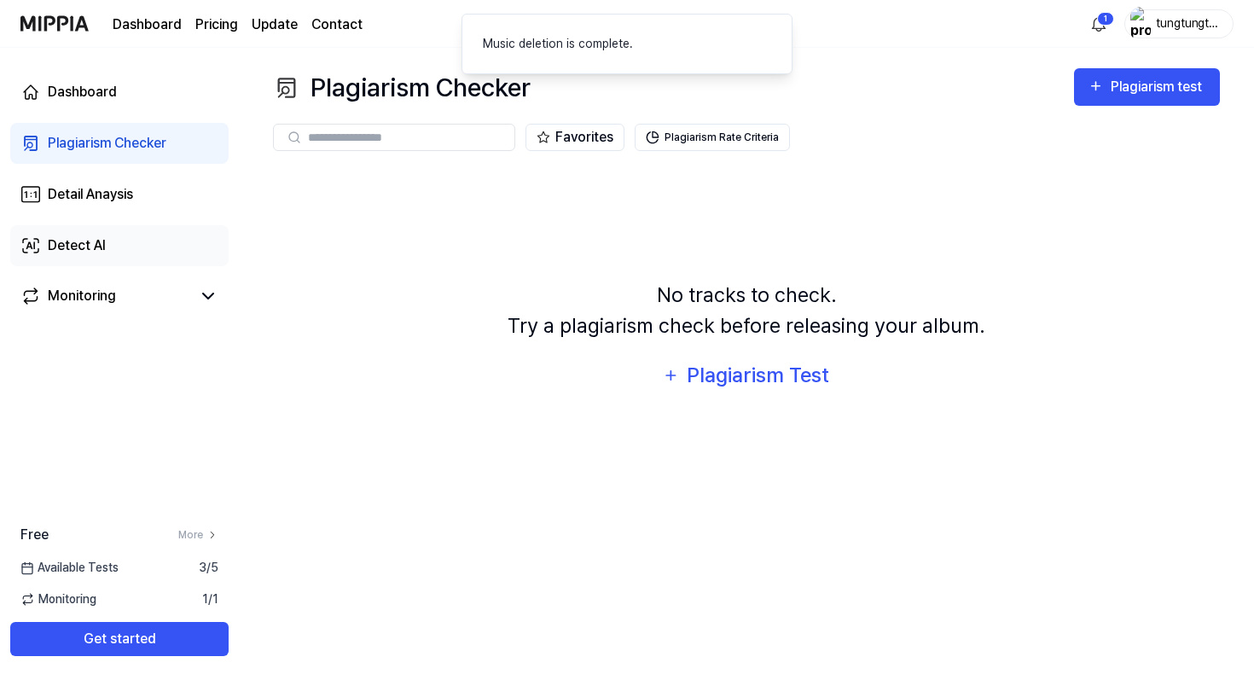
click at [135, 248] on link "Detect AI" at bounding box center [119, 245] width 218 height 41
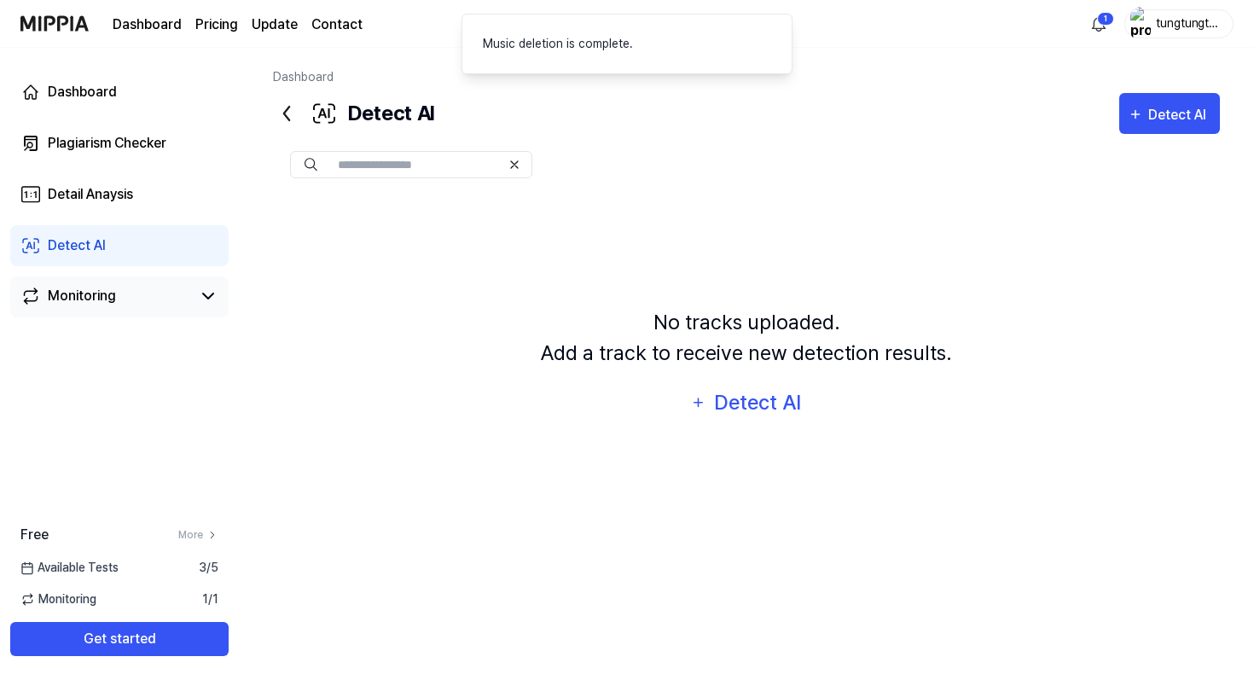
click at [153, 288] on link "Monitoring" at bounding box center [105, 296] width 171 height 20
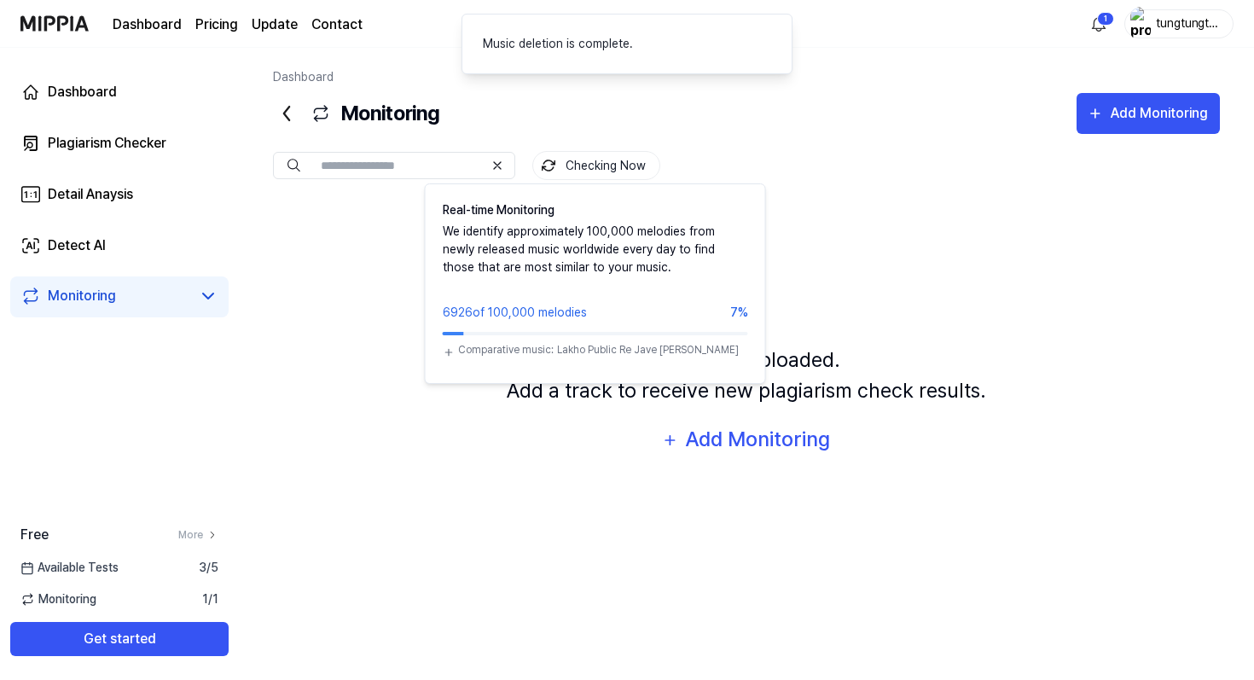
click at [624, 151] on button "Checking Now" at bounding box center [596, 165] width 128 height 29
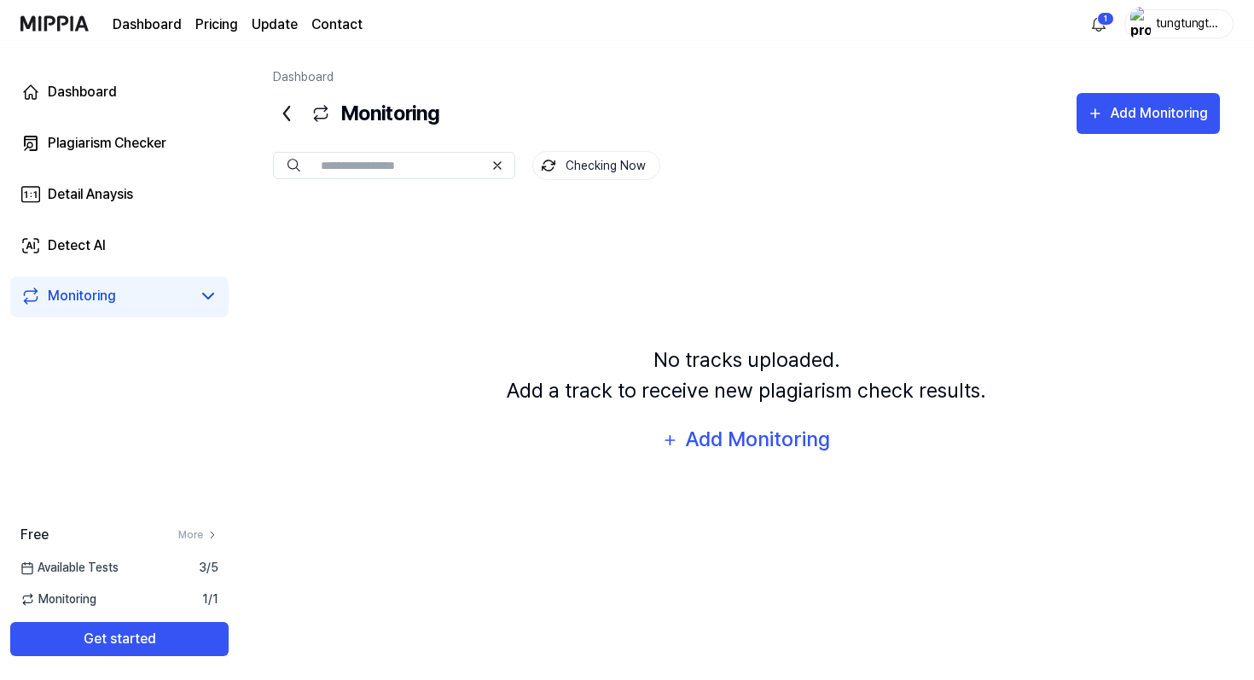
click at [212, 579] on div "Free More Available Tests 3 / 5 Monitoring 1 / 1 Get started" at bounding box center [119, 590] width 239 height 131
click at [1233, 20] on nav "Dashboard Pricing Update Contact 1 tungtungtungsahur" at bounding box center [627, 24] width 1254 height 48
click at [1186, 20] on div "tungtungtungsahur" at bounding box center [1189, 23] width 67 height 19
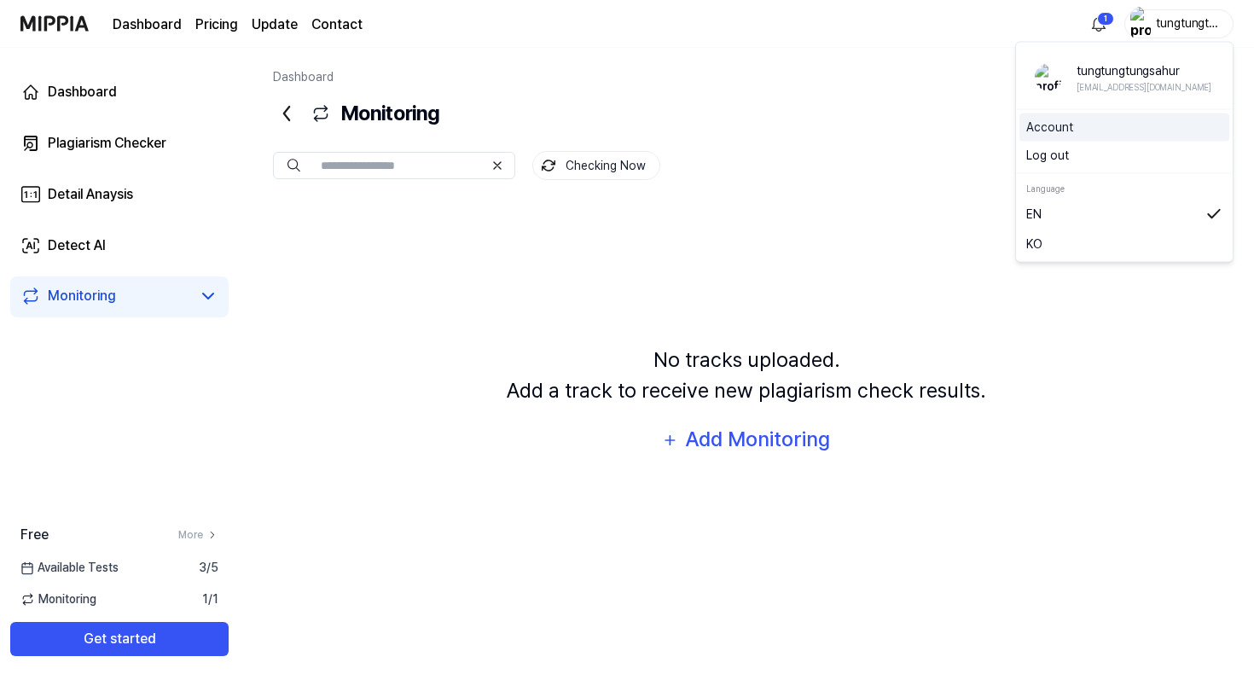
click at [1069, 141] on div "Account" at bounding box center [1124, 127] width 210 height 28
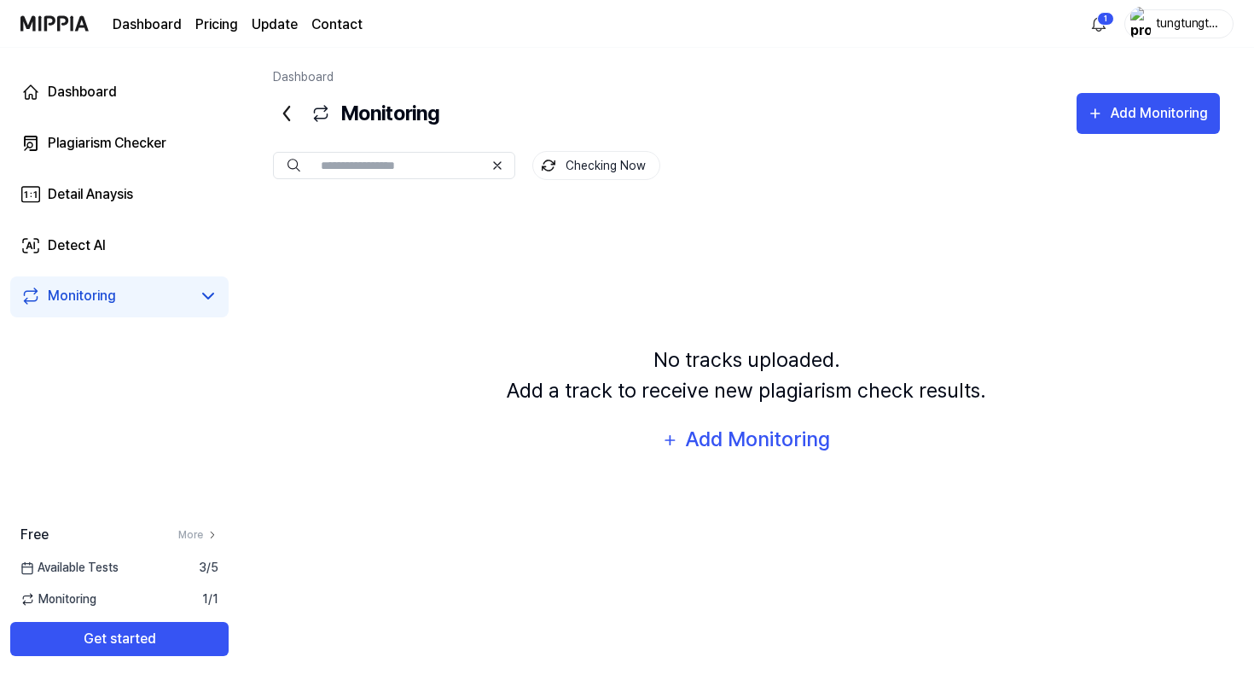
click at [1169, 20] on div "tungtungtungsahur" at bounding box center [1189, 23] width 67 height 19
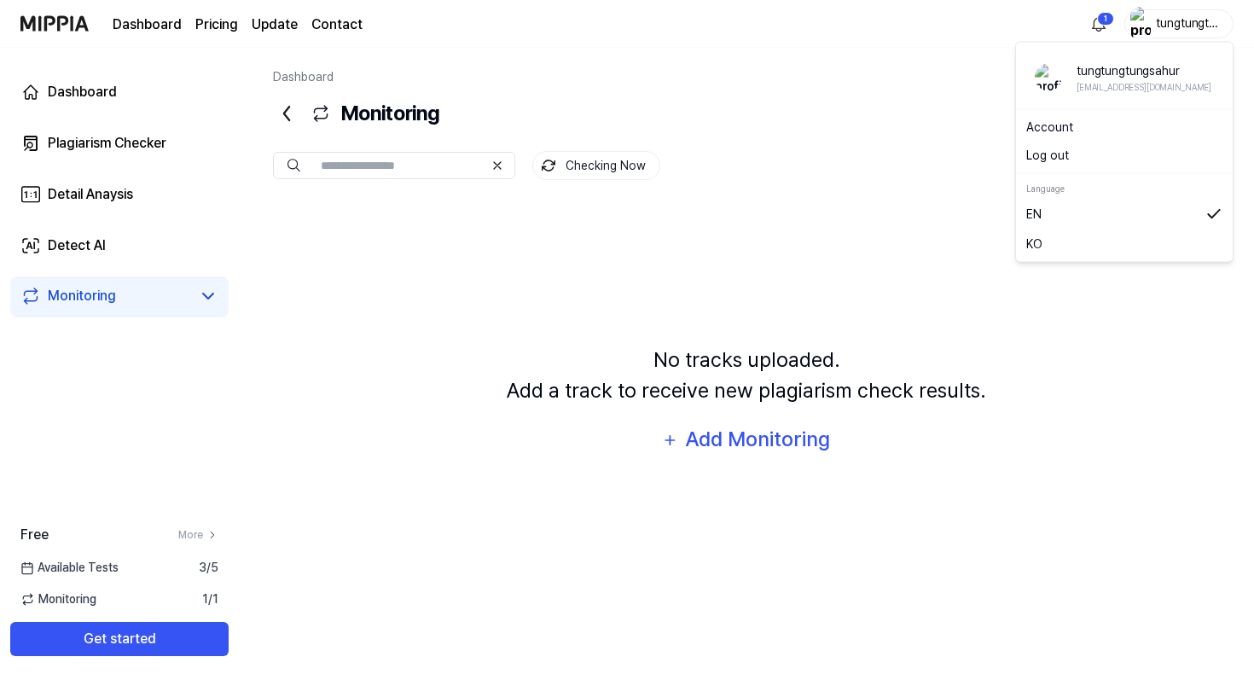
click at [1095, 160] on button "Log out" at bounding box center [1124, 156] width 196 height 18
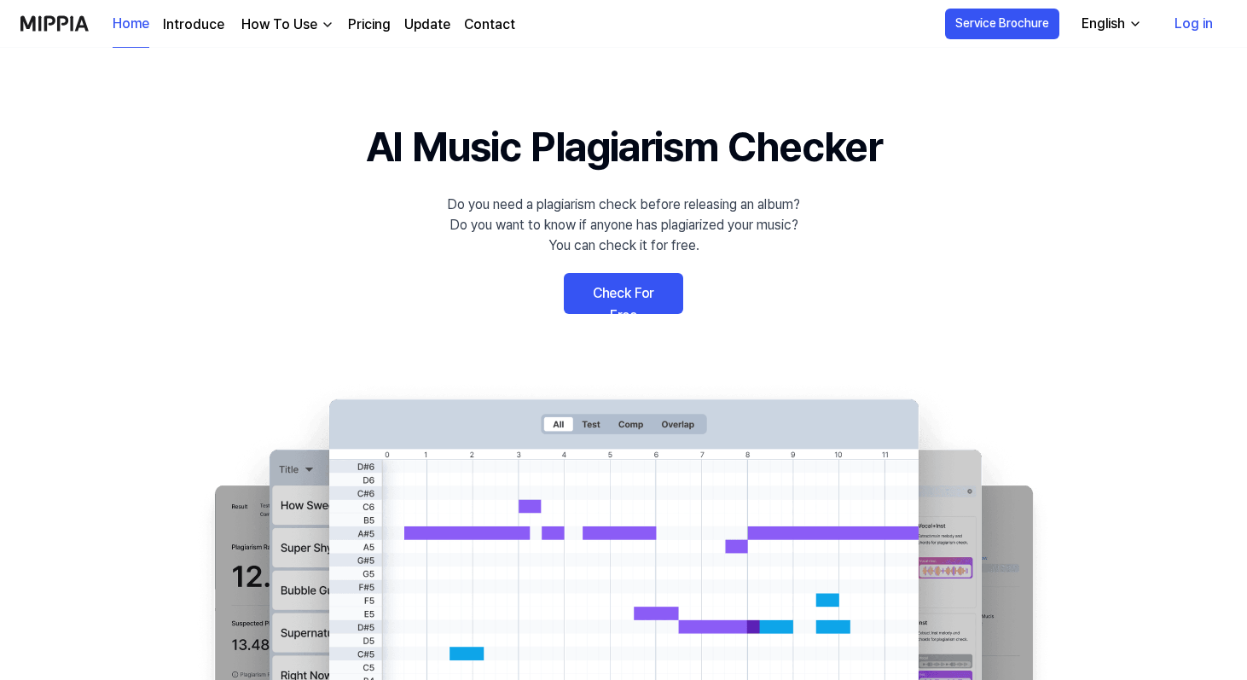
click at [1186, 26] on link "Log in" at bounding box center [1194, 24] width 66 height 48
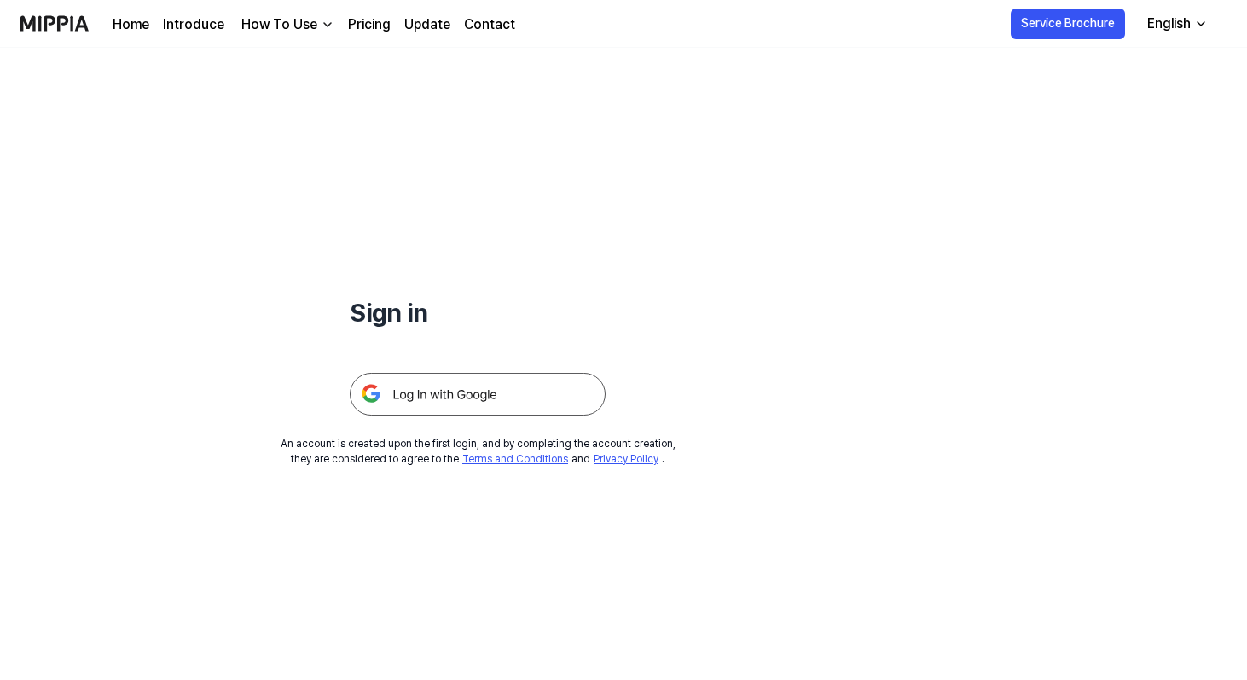
click at [543, 374] on img at bounding box center [478, 394] width 256 height 43
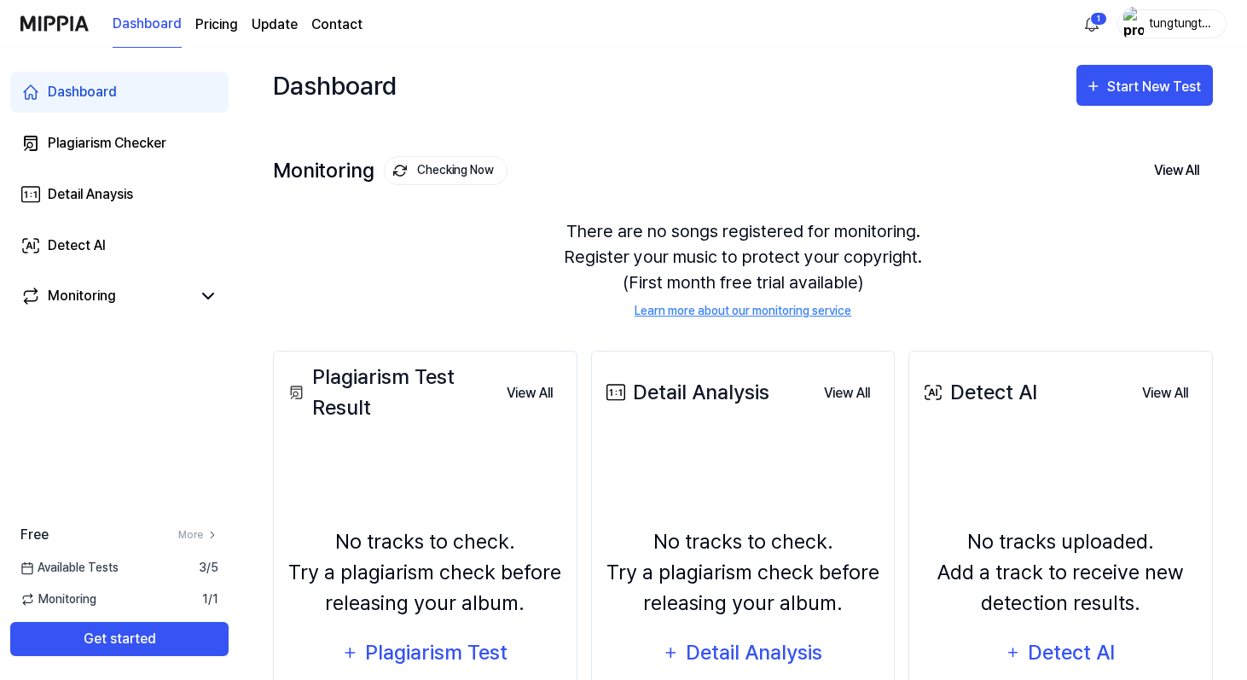
click at [209, 601] on span "1 / 1" at bounding box center [210, 599] width 16 height 18
click at [197, 658] on div "Free More Available Tests 3 / 5 Monitoring 1 / 1 Get started" at bounding box center [119, 590] width 239 height 179
click at [199, 629] on button "Get started" at bounding box center [119, 639] width 218 height 34
